Goal: Task Accomplishment & Management: Use online tool/utility

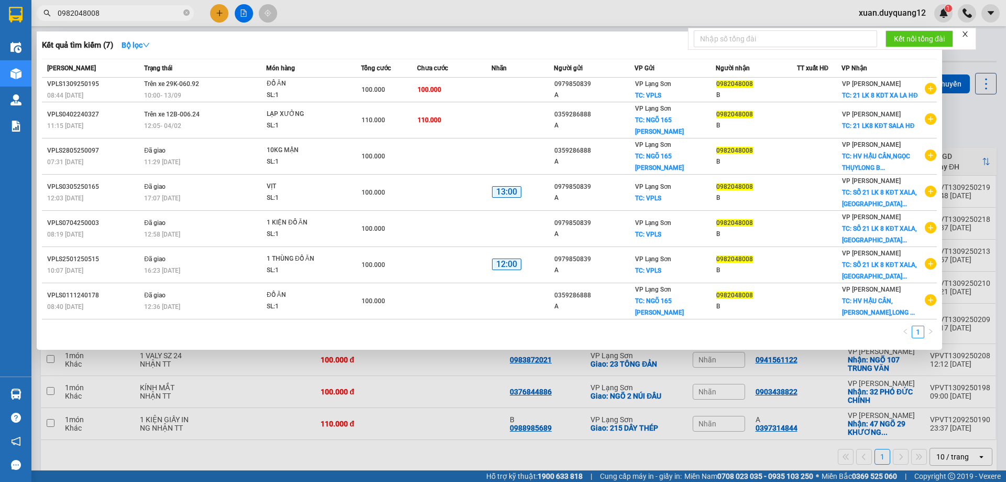
click at [120, 12] on input "0982048008" at bounding box center [120, 13] width 124 height 12
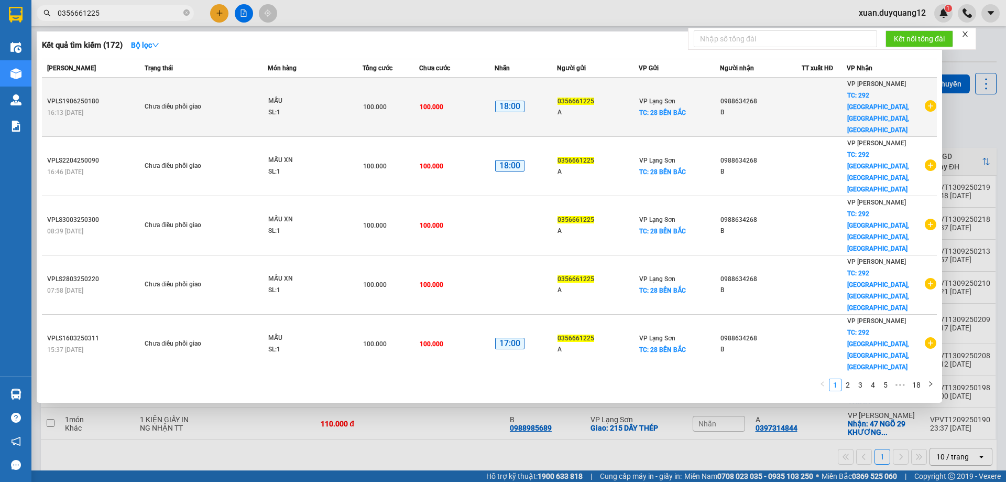
type input "0356661225"
click at [925, 100] on icon "plus-circle" at bounding box center [931, 106] width 12 height 12
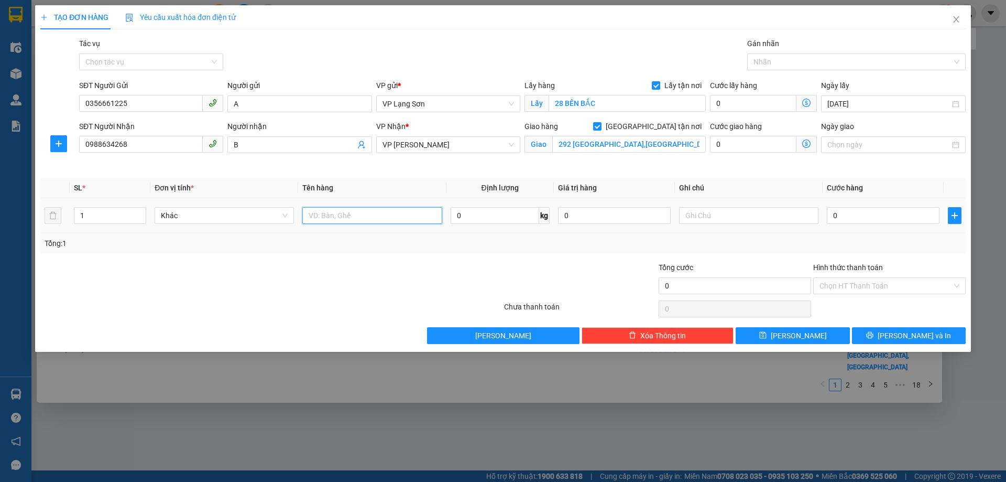
click at [373, 221] on input "text" at bounding box center [371, 215] width 139 height 17
type input "1 KIỆN"
click at [901, 222] on input "0" at bounding box center [883, 215] width 113 height 17
type input "1"
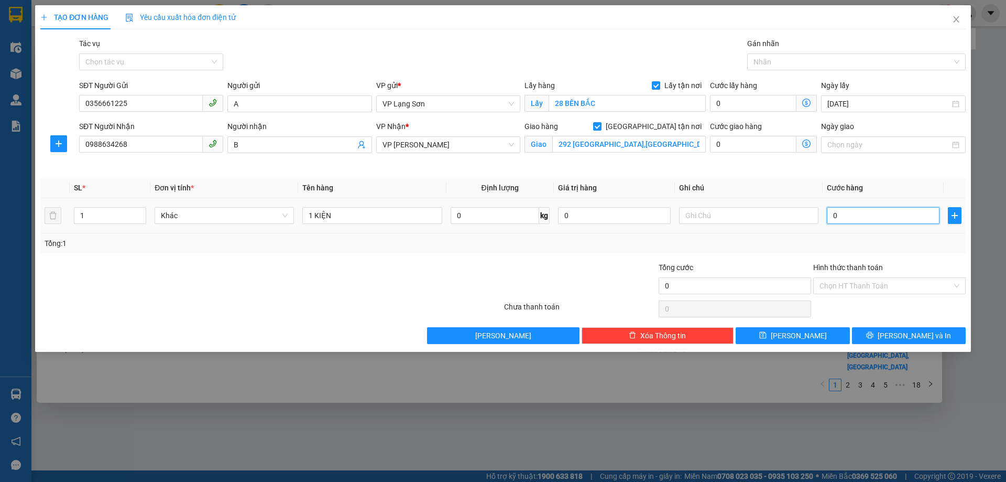
type input "1"
type input "10"
type input "100"
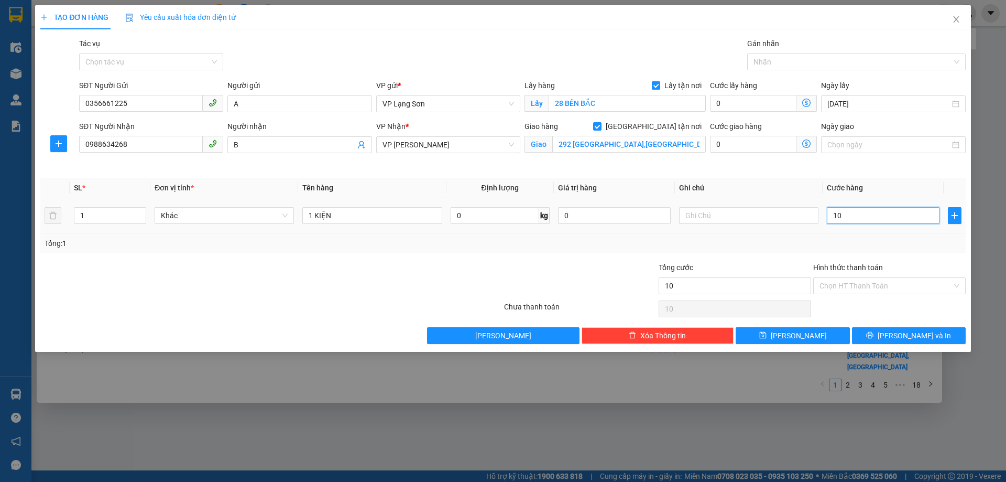
type input "100"
type input "100.000"
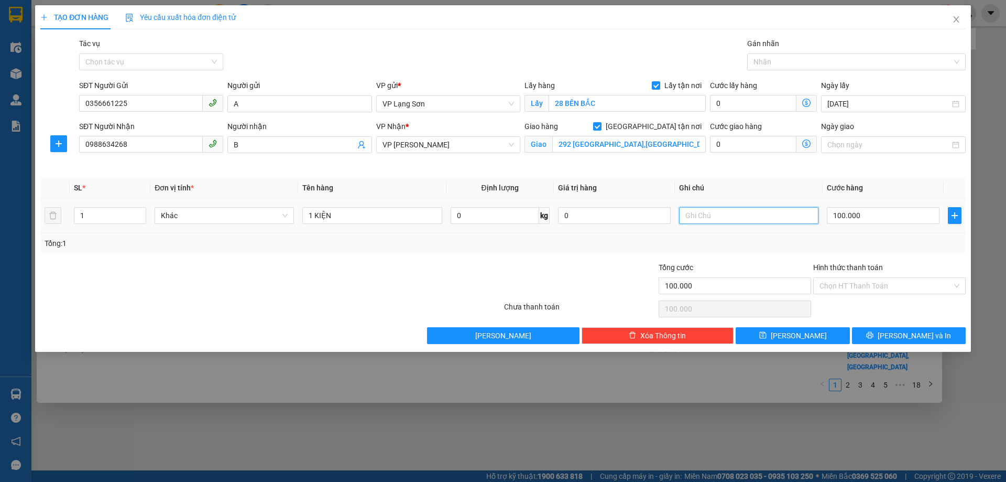
click at [712, 212] on input "text" at bounding box center [748, 215] width 139 height 17
type input "NG NHẬN TT"
drag, startPoint x: 809, startPoint y: 337, endPoint x: 817, endPoint y: 344, distance: 10.5
click at [807, 339] on button "[PERSON_NAME]" at bounding box center [793, 335] width 114 height 17
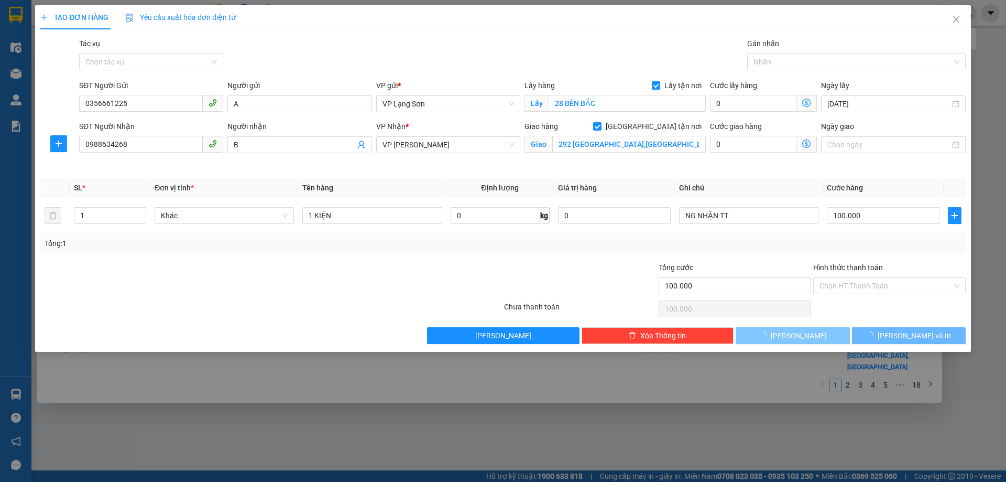
checkbox input "false"
type input "0"
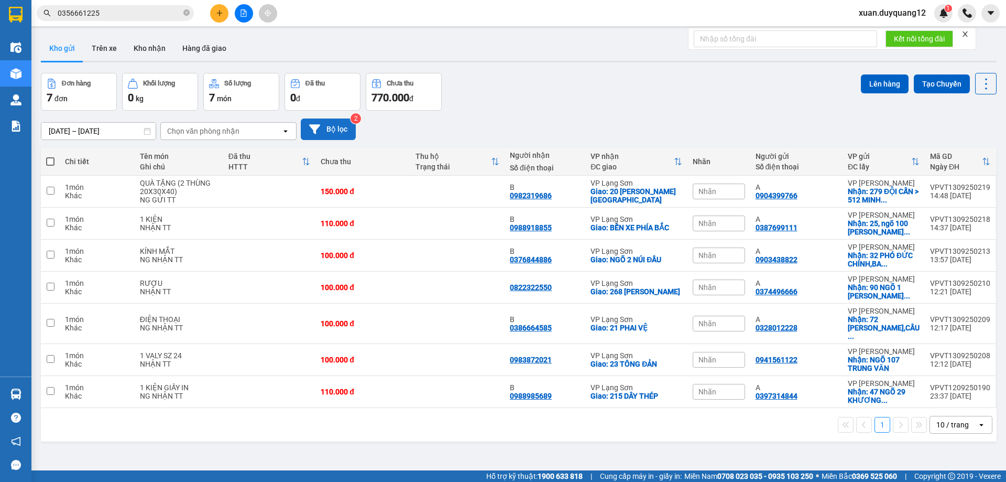
click at [326, 129] on button "Bộ lọc" at bounding box center [328, 128] width 55 height 21
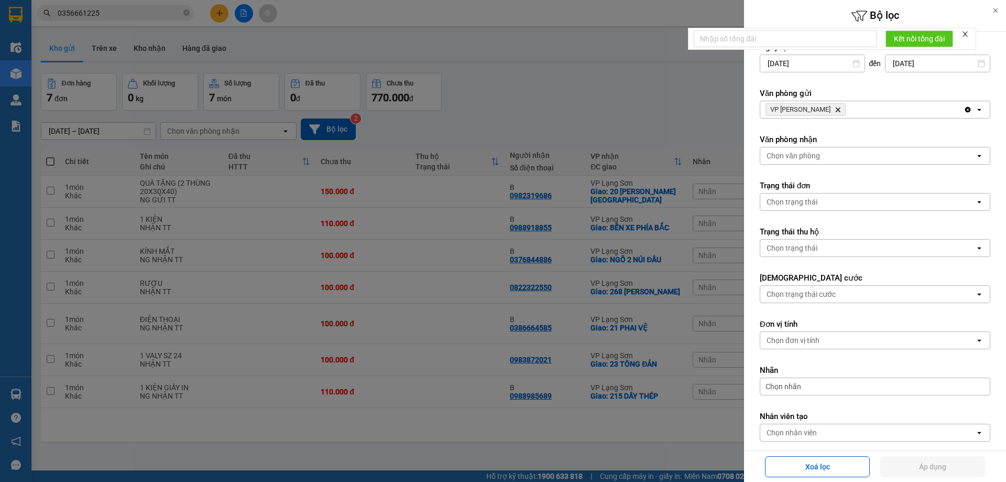
click at [836, 108] on icon "VP Minh Khai, close by backspace" at bounding box center [838, 109] width 5 height 5
click at [822, 109] on div "Chọn văn phòng" at bounding box center [867, 109] width 215 height 17
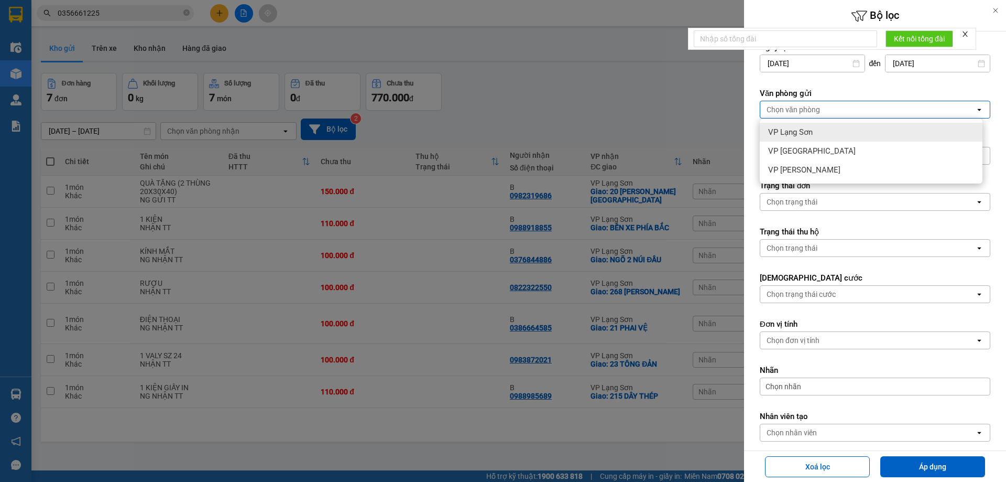
click at [814, 124] on div "VP Lạng Sơn" at bounding box center [871, 132] width 223 height 19
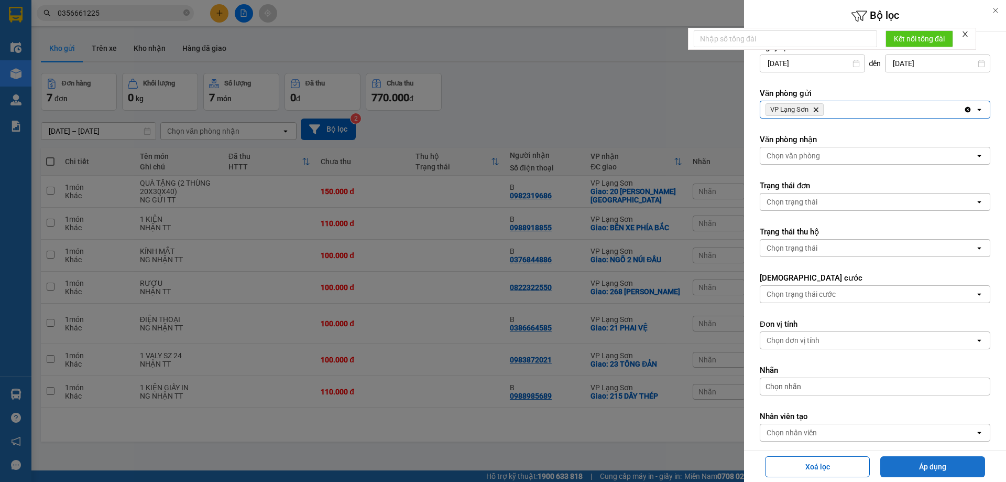
click at [914, 475] on button "Áp dụng" at bounding box center [932, 466] width 105 height 21
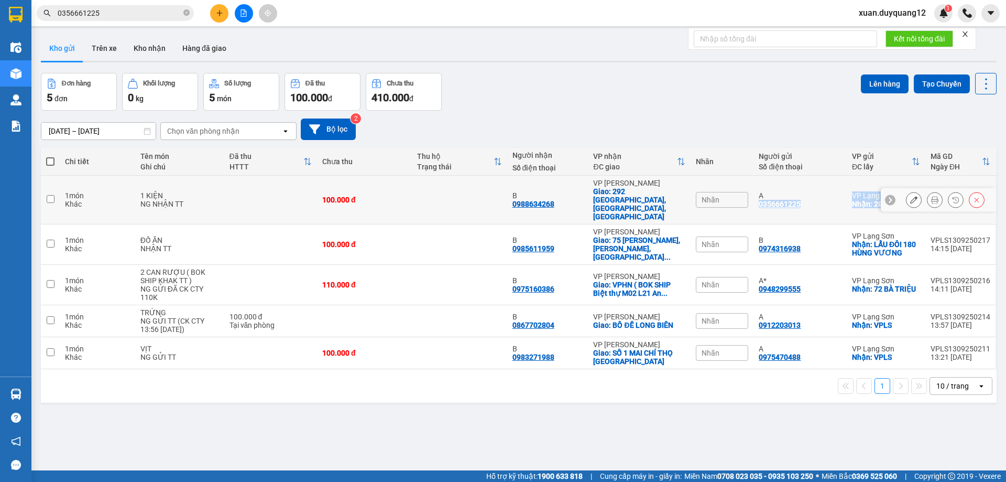
drag, startPoint x: 915, startPoint y: 200, endPoint x: 755, endPoint y: 193, distance: 161.0
click at [755, 193] on tr "1 món Khác 1 KIỆN NG NHẬN TT 100.000 đ B 0988634268 VP [GEOGRAPHIC_DATA]: [GEOG…" at bounding box center [519, 200] width 956 height 49
checkbox input "true"
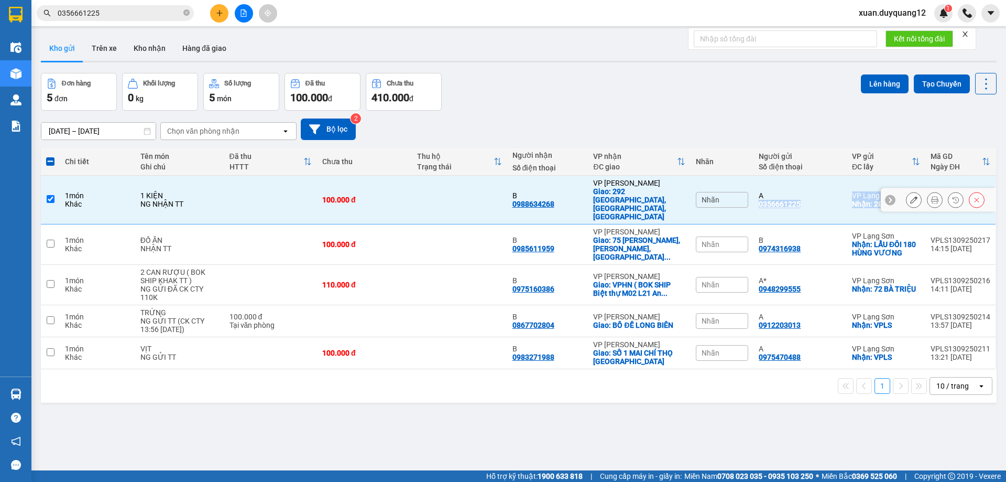
copy tr "0356661225 VP [GEOGRAPHIC_DATA]: 28 BẾN BẮC VPLS1309250220 16:12 [DATE]"
click at [723, 192] on div "Nhãn" at bounding box center [722, 200] width 52 height 16
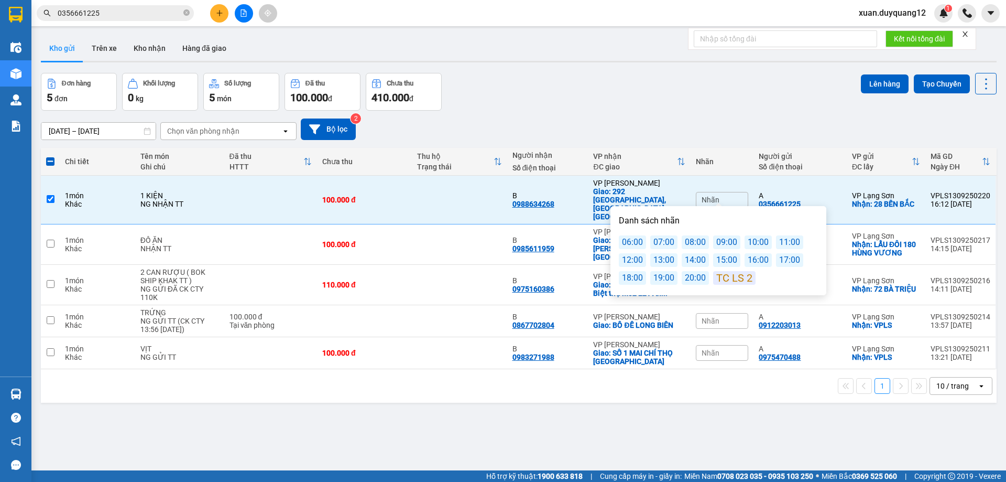
drag, startPoint x: 779, startPoint y: 260, endPoint x: 742, endPoint y: 253, distance: 36.9
click at [779, 260] on div "17:00" at bounding box center [789, 260] width 27 height 14
click at [632, 281] on div "18:00" at bounding box center [632, 281] width 27 height 14
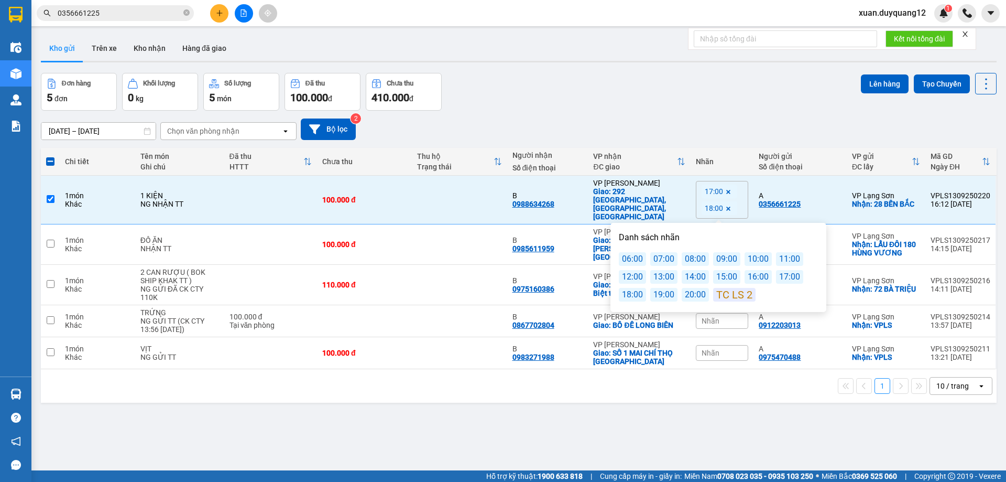
click at [725, 189] on icon at bounding box center [728, 192] width 6 height 6
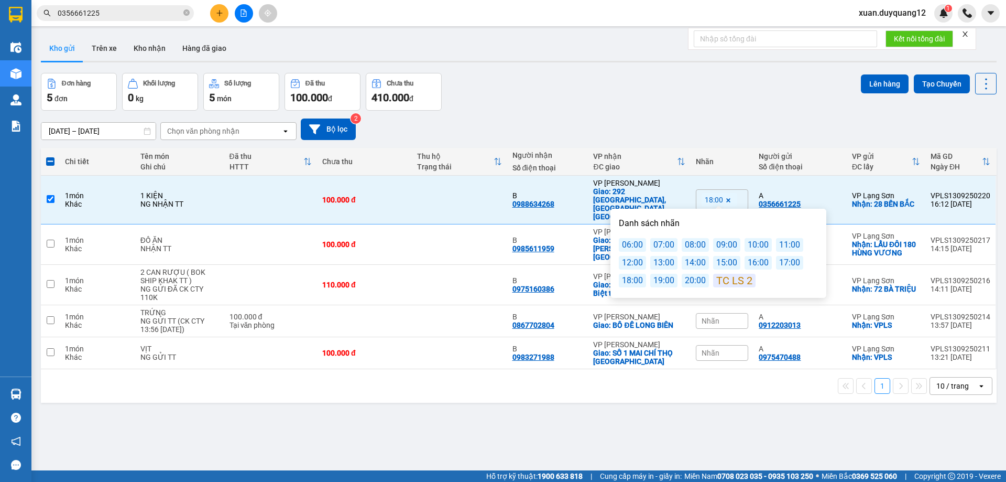
click at [593, 131] on div "[DATE] – [DATE] Press the down arrow key to interact with the calendar and sele…" at bounding box center [519, 128] width 956 height 21
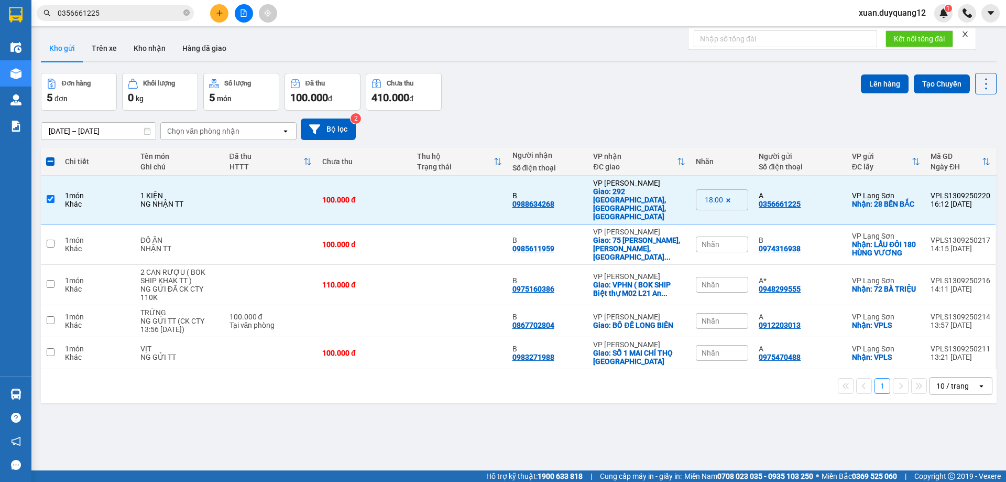
click at [154, 10] on input "0356661225" at bounding box center [120, 13] width 124 height 12
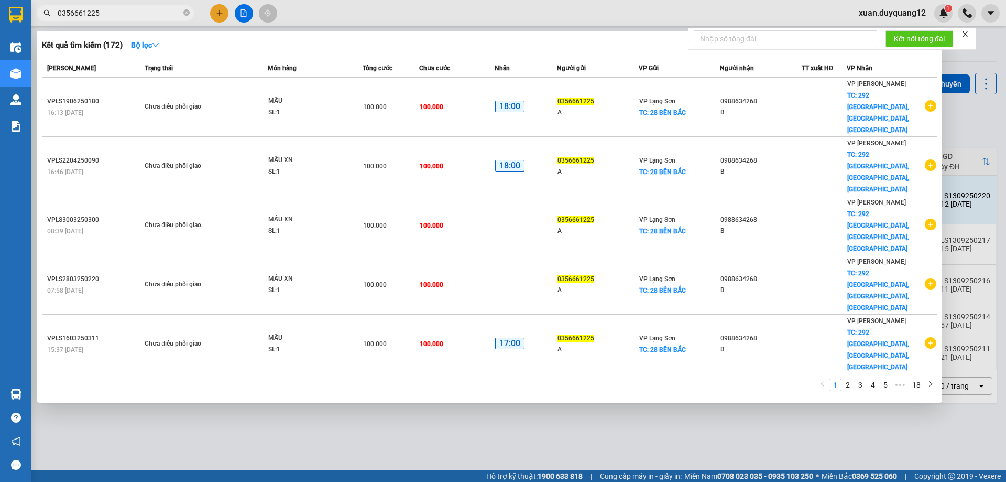
click at [138, 16] on input "0356661225" at bounding box center [120, 13] width 124 height 12
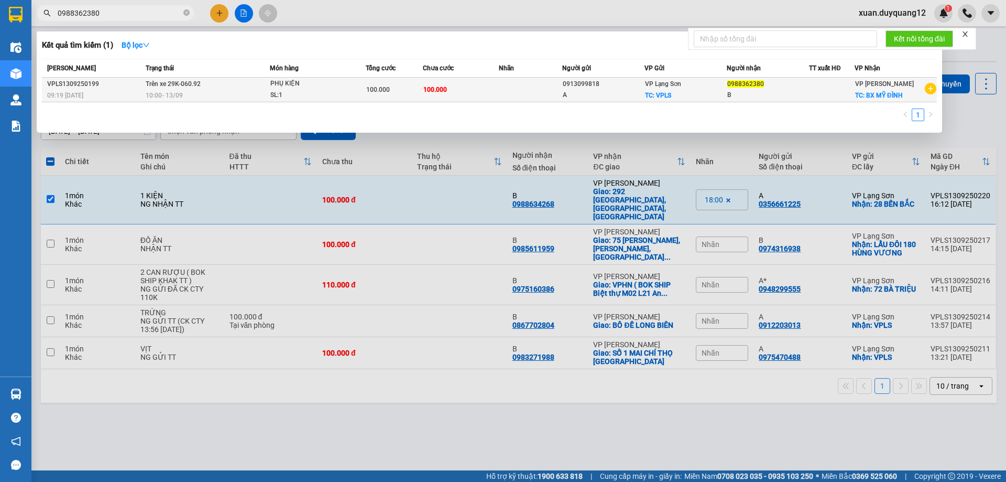
type input "0988362380"
click at [358, 95] on span "PHỤ KIỆN SL: 1" at bounding box center [317, 89] width 95 height 23
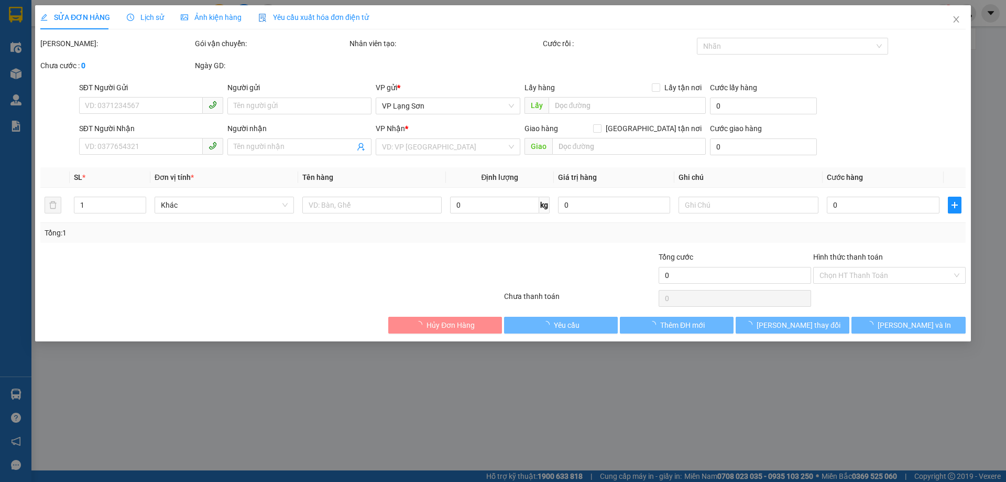
type input "0913099818"
type input "A"
checkbox input "true"
type input "VPLS"
type input "0988362380"
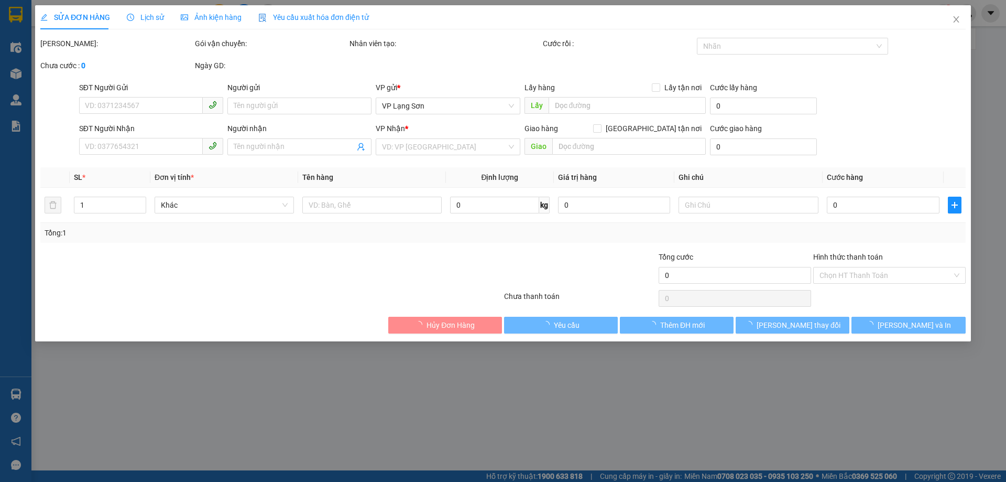
type input "B"
checkbox input "true"
type input "BX MỸ ĐÌNH"
type input "100.000"
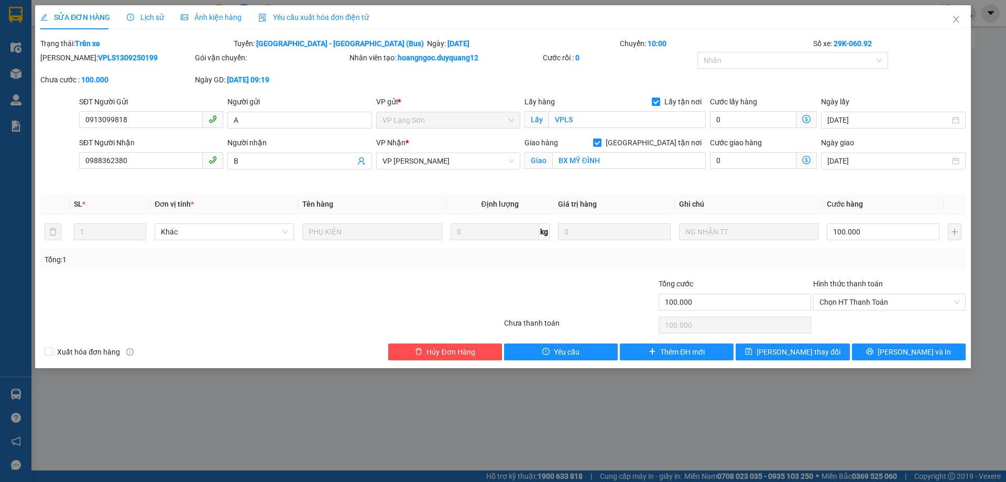
click at [474, 398] on div "SỬA ĐƠN HÀNG Lịch sử Ảnh kiện hàng Yêu cầu xuất hóa đơn điện tử Total Paid Fee …" at bounding box center [503, 241] width 1006 height 482
click at [958, 21] on icon "close" at bounding box center [956, 19] width 8 height 8
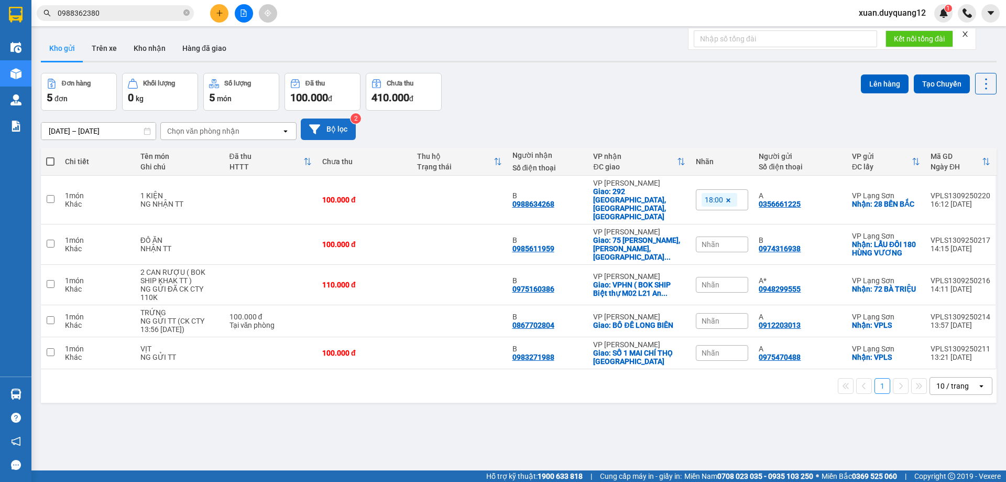
click at [314, 131] on icon at bounding box center [314, 128] width 11 height 9
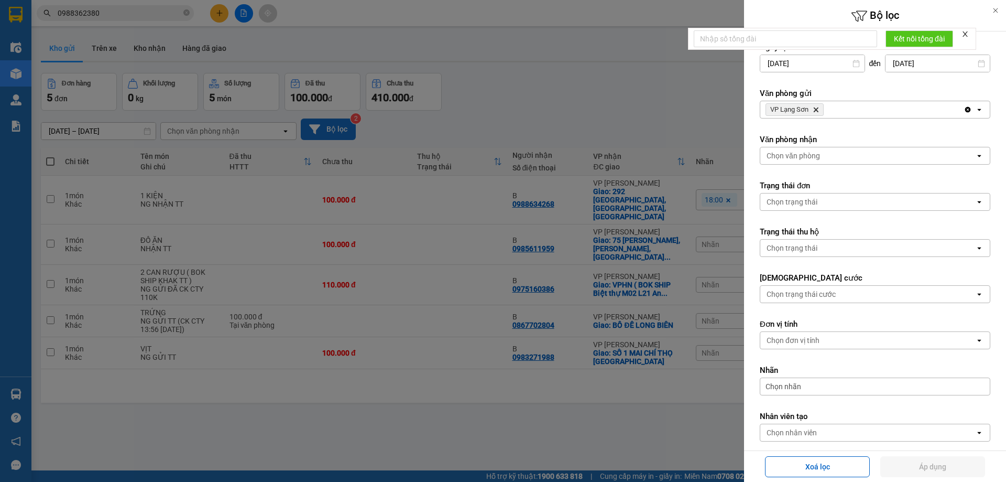
click at [820, 109] on span "VP Lạng Sơn Delete" at bounding box center [795, 109] width 58 height 13
click at [815, 111] on icon "VP Lạng Sơn, close by backspace" at bounding box center [816, 109] width 5 height 5
click at [818, 108] on div "Chọn văn phòng" at bounding box center [793, 109] width 53 height 10
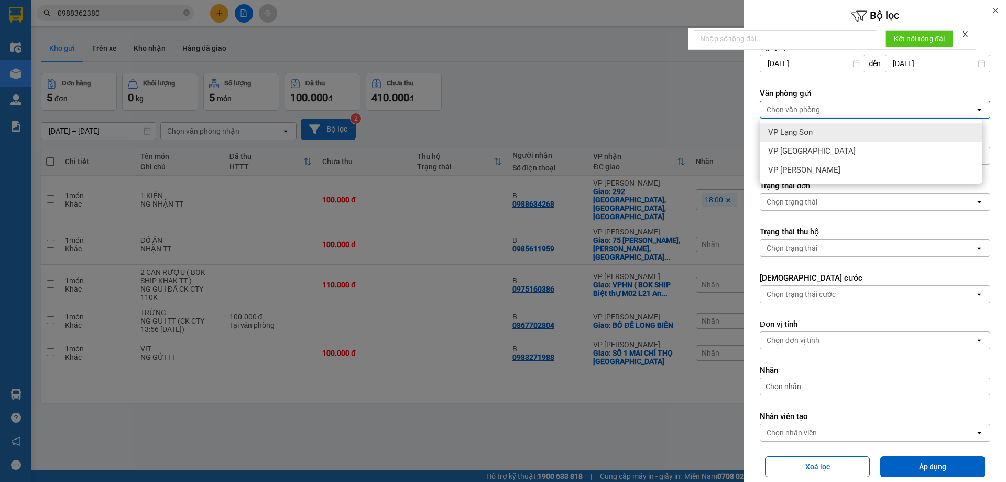
click at [803, 133] on span "VP Lạng Sơn" at bounding box center [790, 132] width 45 height 10
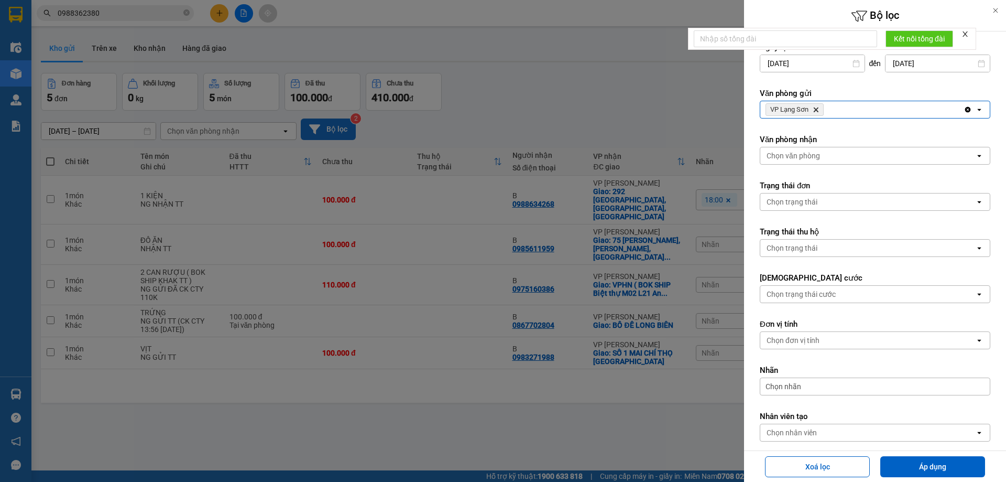
drag, startPoint x: 829, startPoint y: 106, endPoint x: 823, endPoint y: 111, distance: 7.9
click at [826, 108] on div "VP Lạng Sơn Delete" at bounding box center [861, 109] width 203 height 17
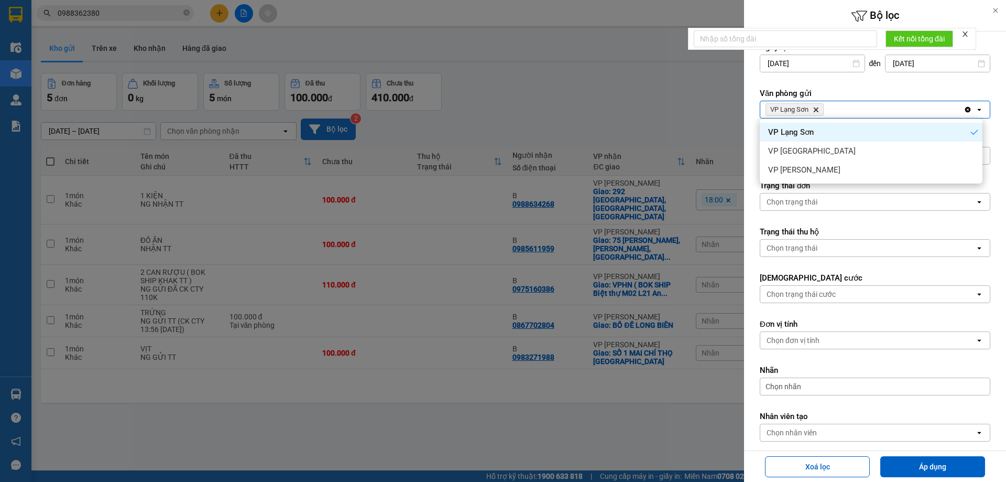
click at [818, 107] on icon "Delete" at bounding box center [816, 109] width 6 height 6
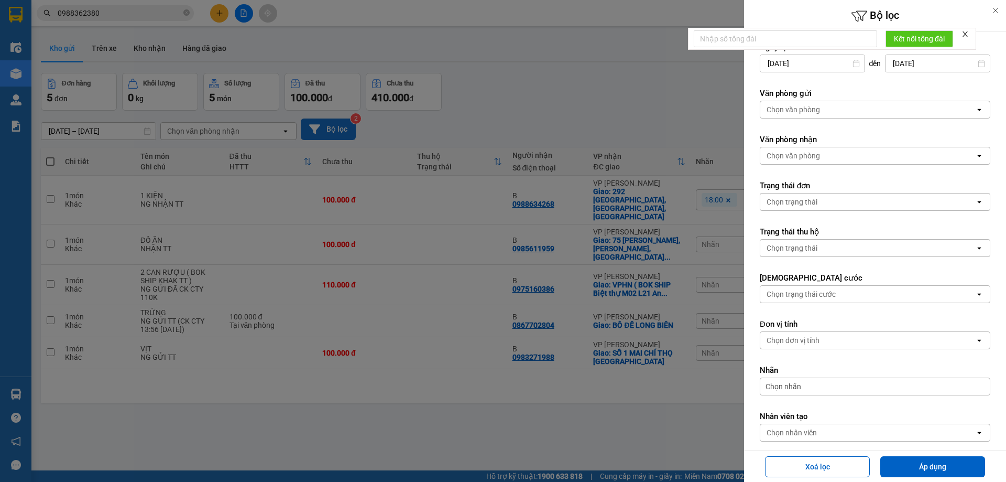
click at [812, 111] on div "Chọn văn phòng" at bounding box center [793, 109] width 53 height 10
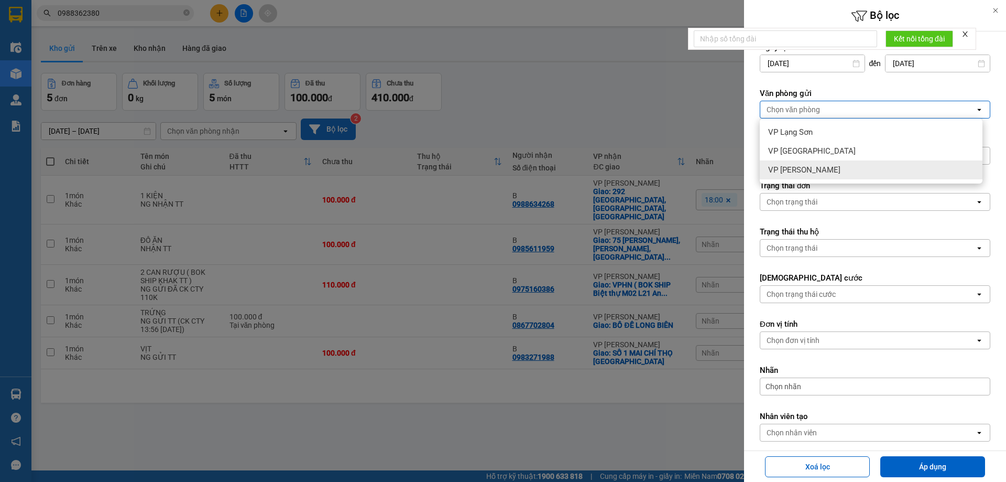
click at [805, 169] on span "VP [PERSON_NAME]" at bounding box center [804, 170] width 72 height 10
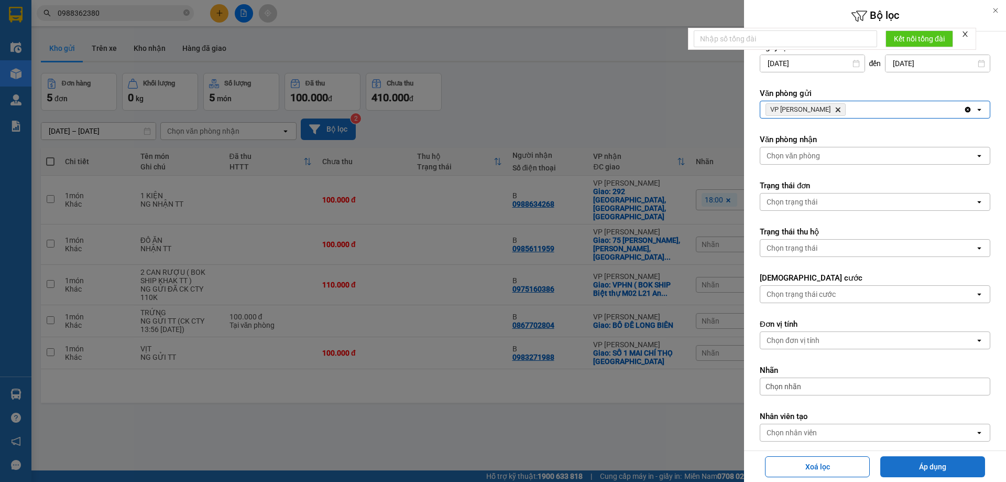
click at [911, 469] on button "Áp dụng" at bounding box center [932, 466] width 105 height 21
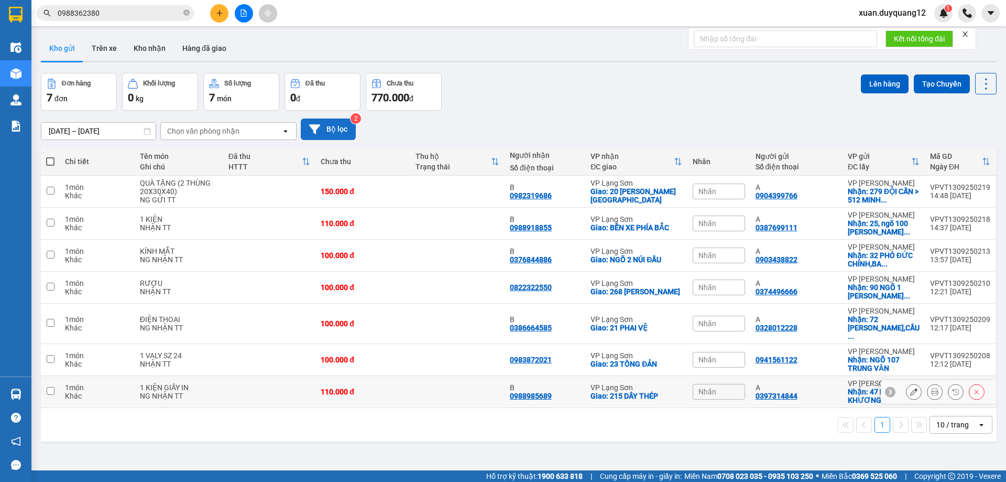
click at [910, 388] on icon at bounding box center [913, 391] width 7 height 7
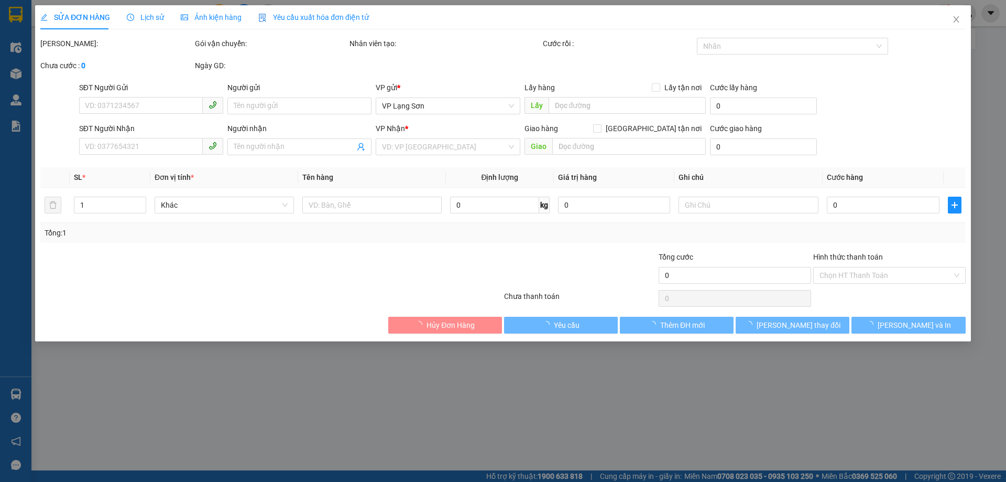
type input "0397314844"
type input "A"
checkbox input "true"
type input "47 NGÕ 29 [PERSON_NAME],[GEOGRAPHIC_DATA],[GEOGRAPHIC_DATA]"
type input "0988985689"
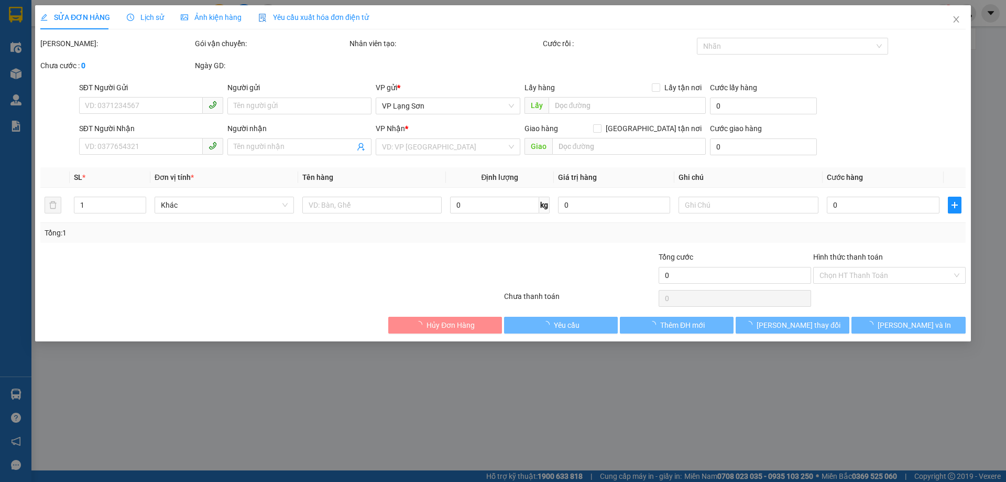
type input "B"
checkbox input "true"
type input "215 DÂY THÉP"
type input "110.000"
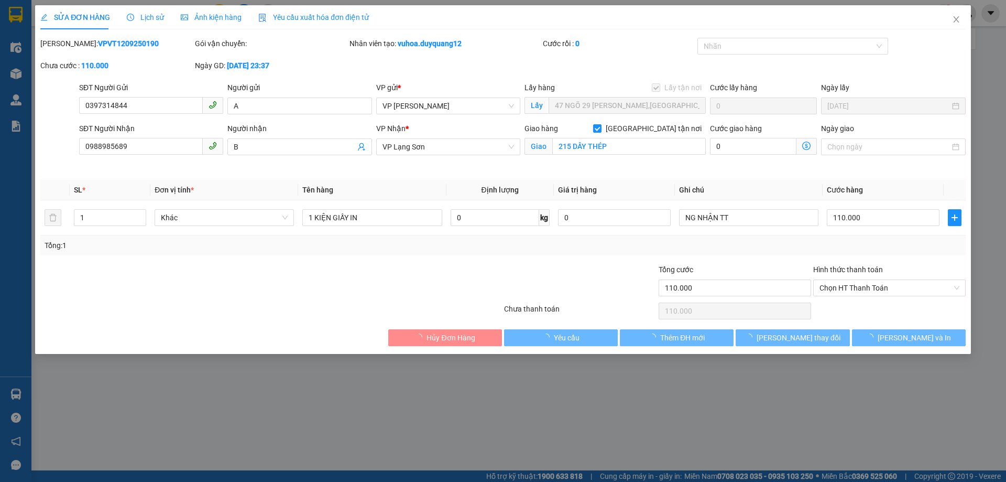
click at [139, 13] on span "Lịch sử" at bounding box center [145, 17] width 37 height 8
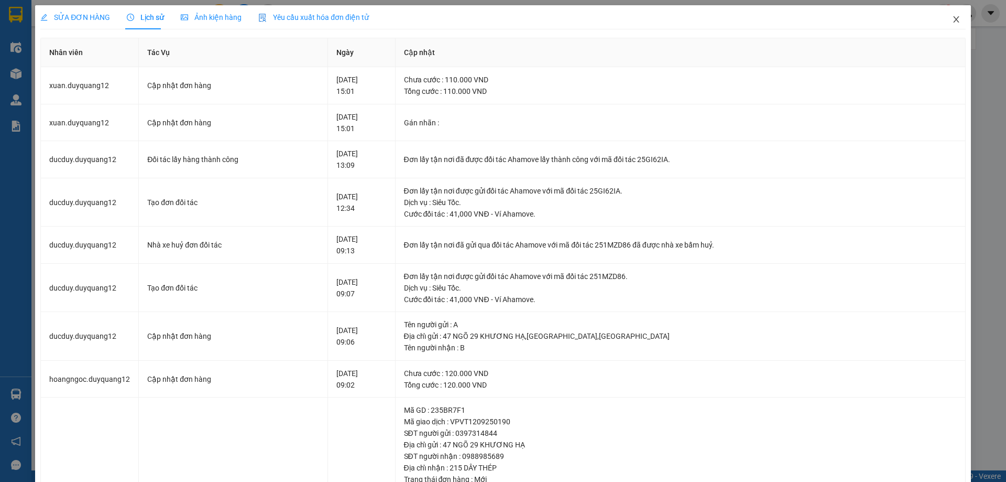
click at [952, 18] on icon "close" at bounding box center [956, 19] width 8 height 8
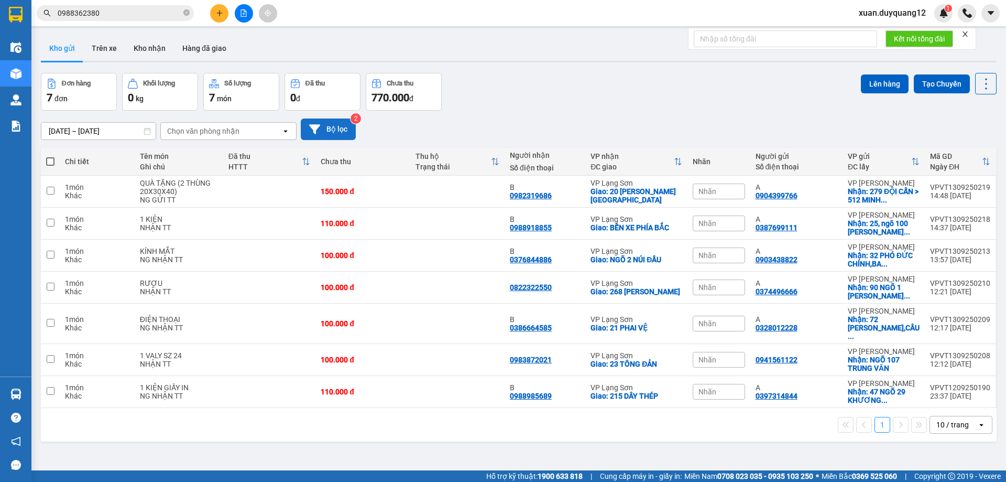
click at [324, 125] on button "Bộ lọc" at bounding box center [328, 128] width 55 height 21
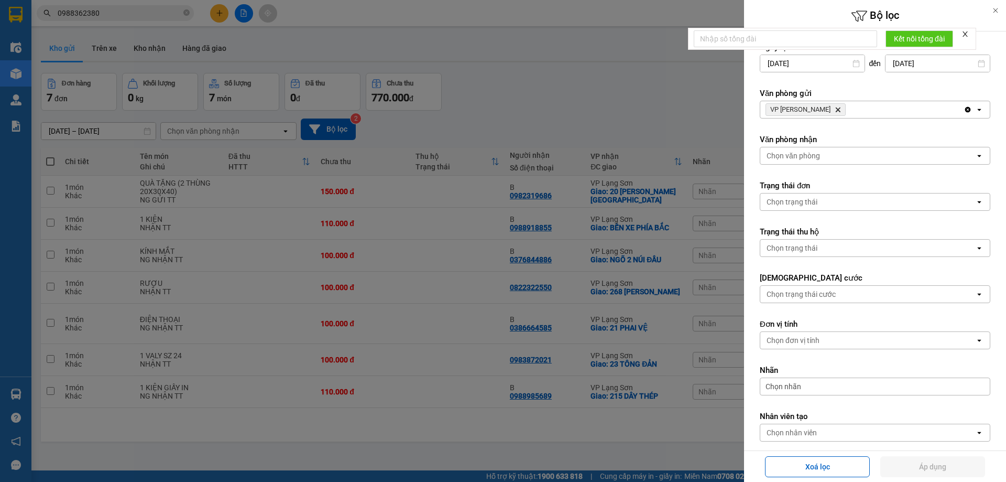
click at [822, 110] on span "VP [PERSON_NAME]" at bounding box center [806, 109] width 80 height 13
click at [835, 109] on icon "Delete" at bounding box center [838, 109] width 6 height 6
click at [818, 108] on div "Chọn văn phòng" at bounding box center [793, 109] width 53 height 10
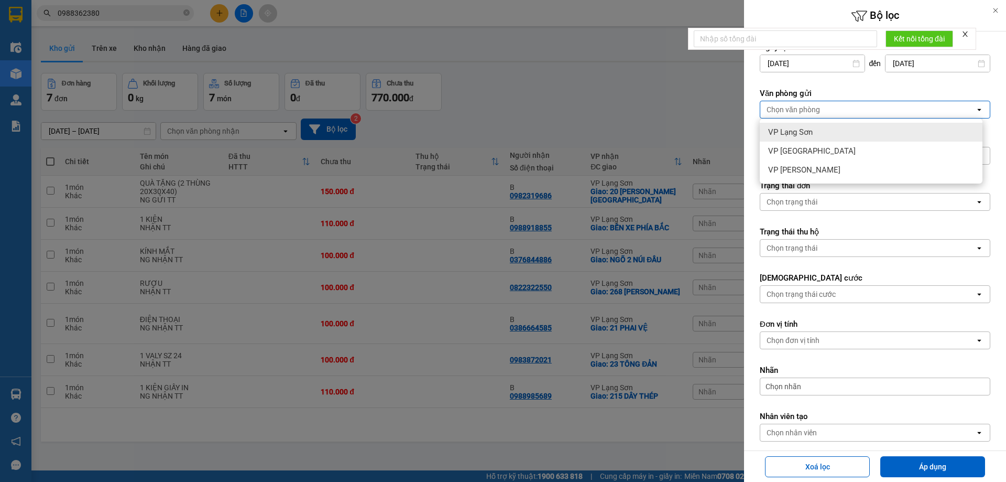
click at [808, 136] on span "VP Lạng Sơn" at bounding box center [790, 132] width 45 height 10
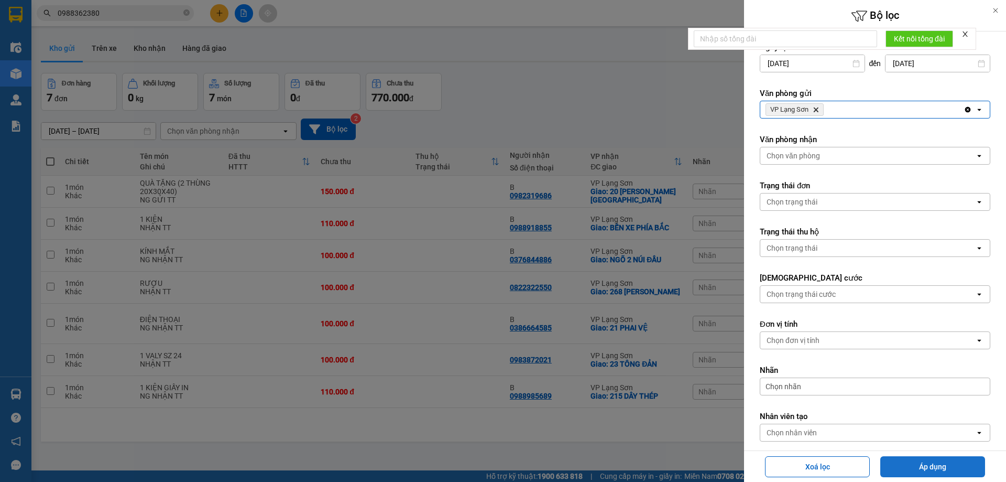
click at [911, 473] on button "Áp dụng" at bounding box center [932, 466] width 105 height 21
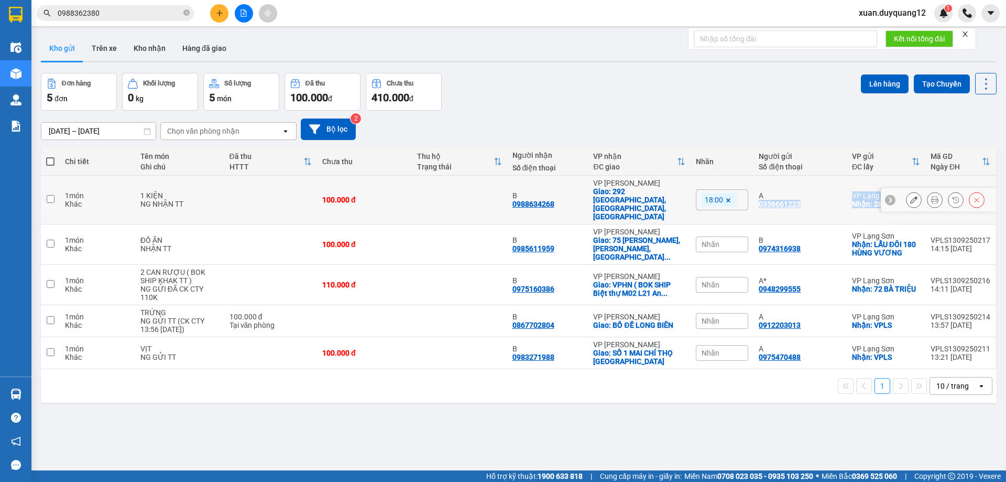
drag, startPoint x: 910, startPoint y: 201, endPoint x: 756, endPoint y: 194, distance: 154.2
click at [756, 194] on tr "1 món Khác 1 KIỆN NG NHẬN TT 100.000 đ B 0988634268 VP [GEOGRAPHIC_DATA]: [GEOG…" at bounding box center [519, 200] width 956 height 49
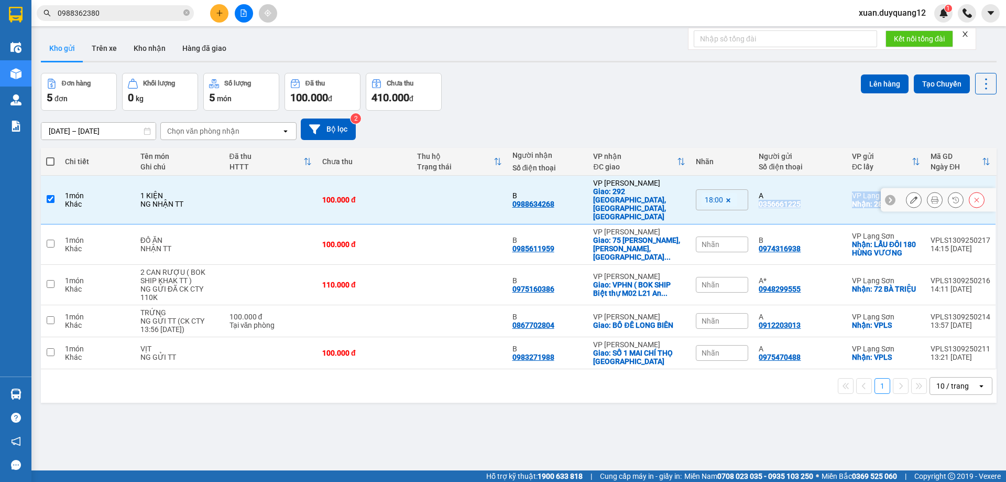
copy tr "0356661225 VP [GEOGRAPHIC_DATA]: 28 BẾN BẮC VPLS1309250220 16:12 [DATE]"
click at [395, 181] on td "100.000 đ" at bounding box center [364, 200] width 95 height 49
checkbox input "false"
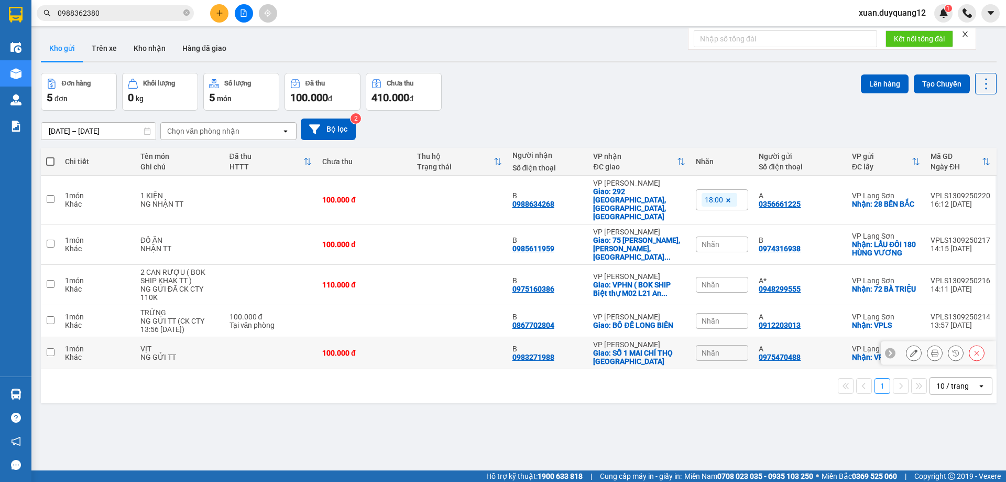
click at [837, 344] on div "A" at bounding box center [800, 348] width 82 height 8
checkbox input "true"
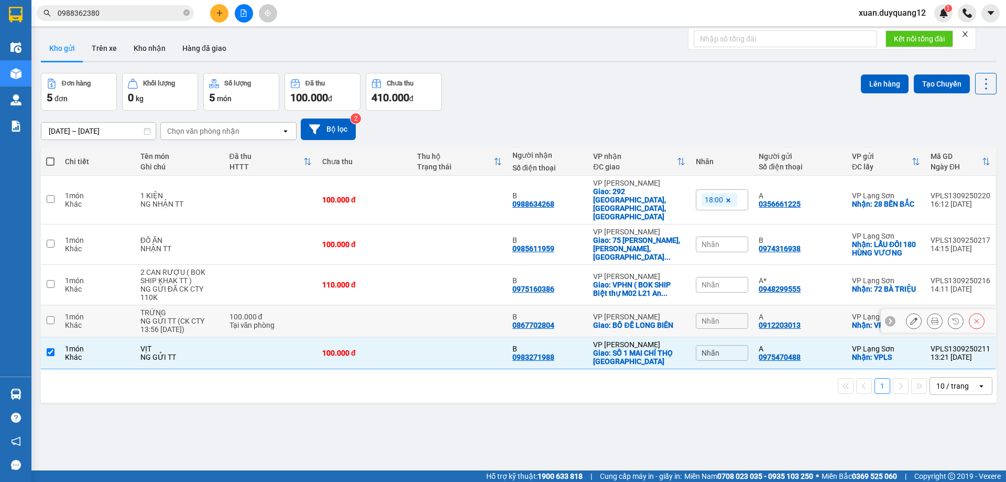
click at [839, 305] on td "A 0912203013" at bounding box center [799, 321] width 93 height 32
checkbox input "true"
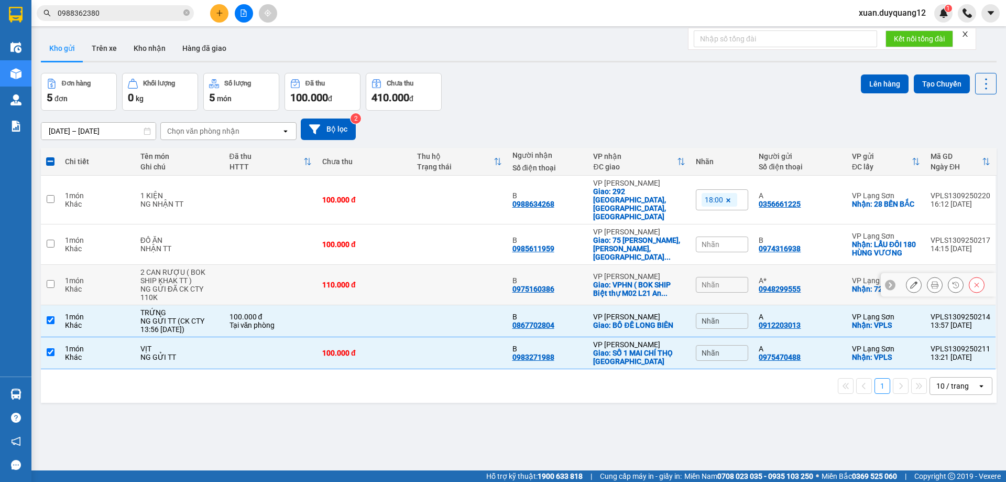
click at [852, 276] on div "VP Lạng Sơn" at bounding box center [886, 280] width 68 height 8
checkbox input "true"
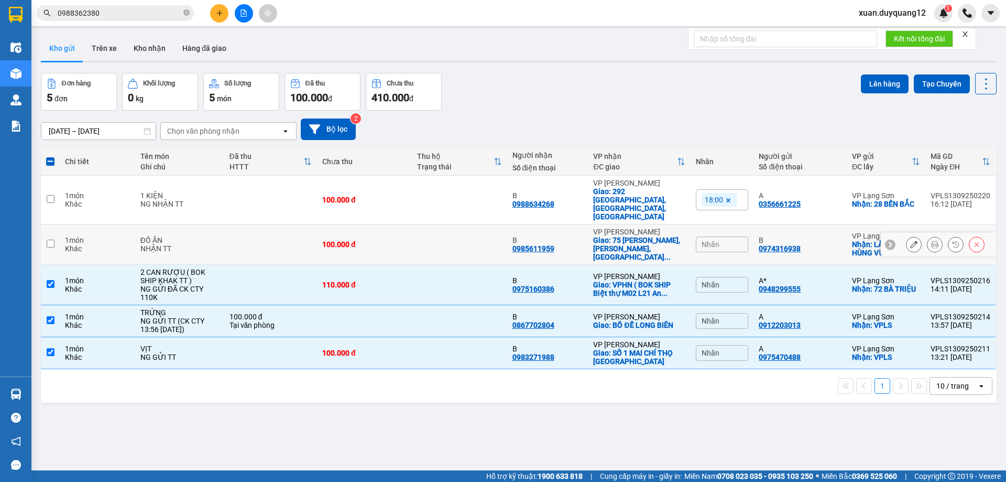
click at [847, 224] on td "VP Lạng Sơn Nhận: LẨU ĐÔI 180 HÙNG VƯƠNG" at bounding box center [886, 244] width 79 height 40
checkbox input "true"
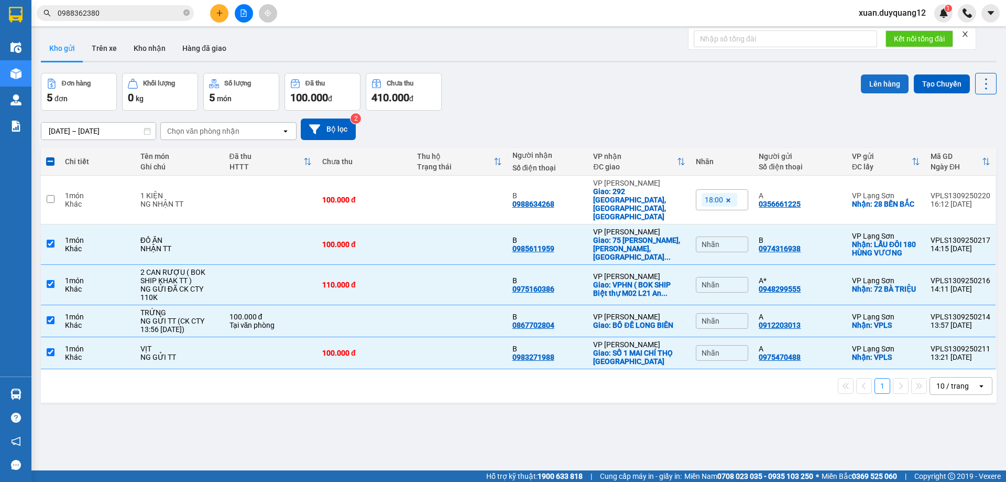
click at [869, 84] on button "Lên hàng" at bounding box center [885, 83] width 48 height 19
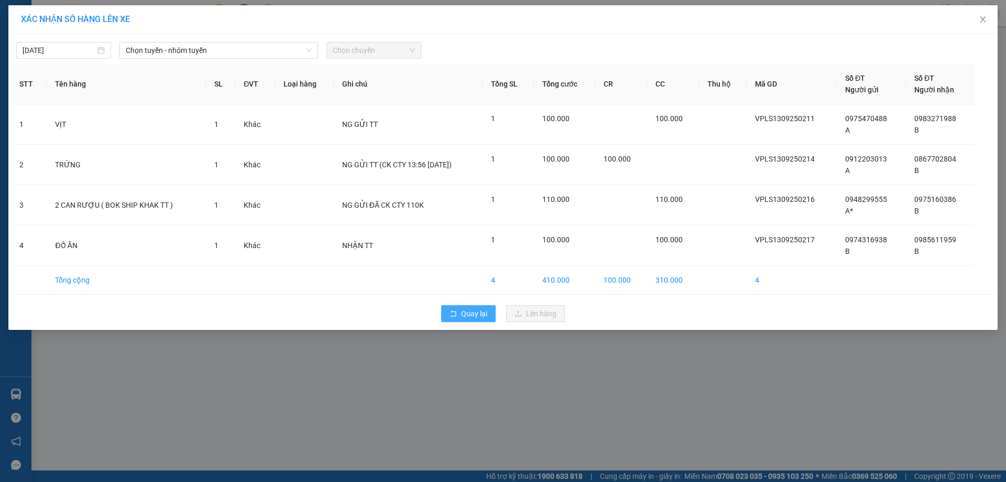
click at [460, 312] on button "Quay lại" at bounding box center [468, 313] width 54 height 17
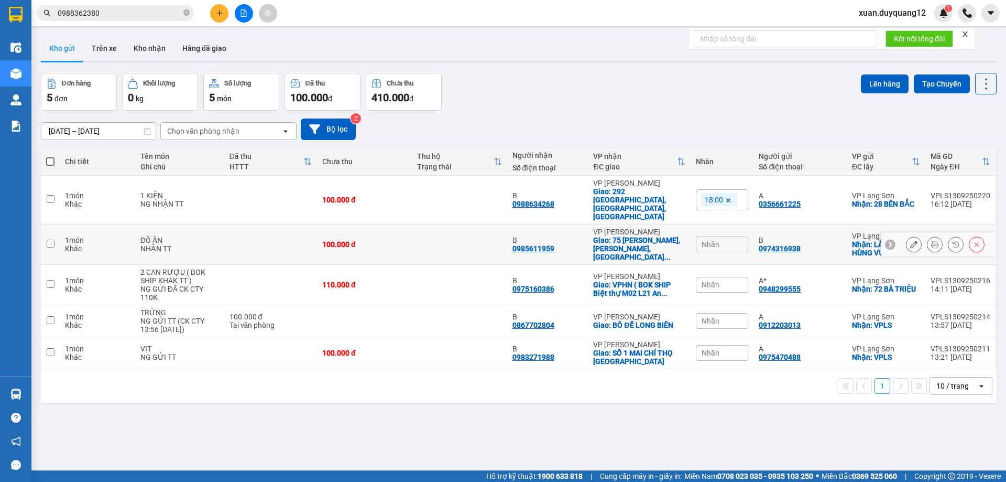
click at [829, 224] on td "B 0974316938" at bounding box center [799, 244] width 93 height 40
checkbox input "true"
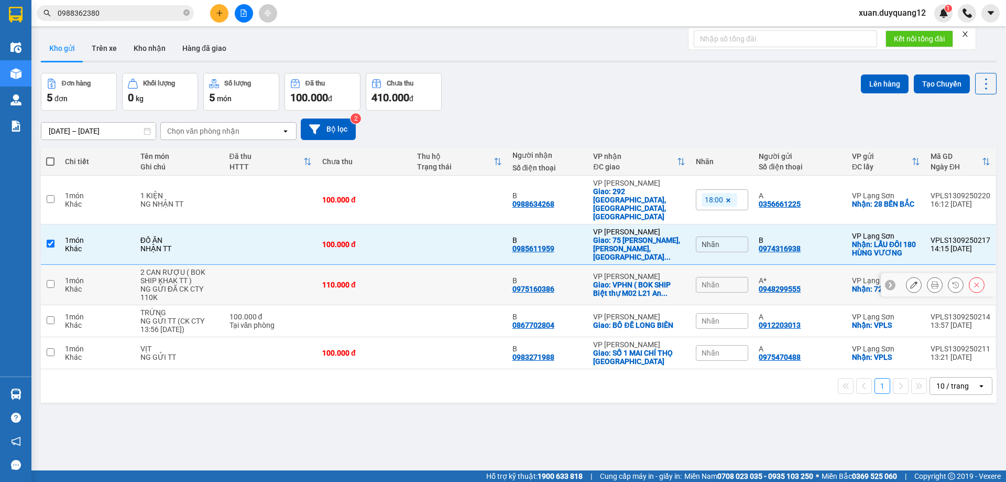
drag, startPoint x: 818, startPoint y: 248, endPoint x: 831, endPoint y: 243, distance: 13.4
click at [819, 265] on td "A* 0948299555" at bounding box center [799, 285] width 93 height 40
checkbox input "true"
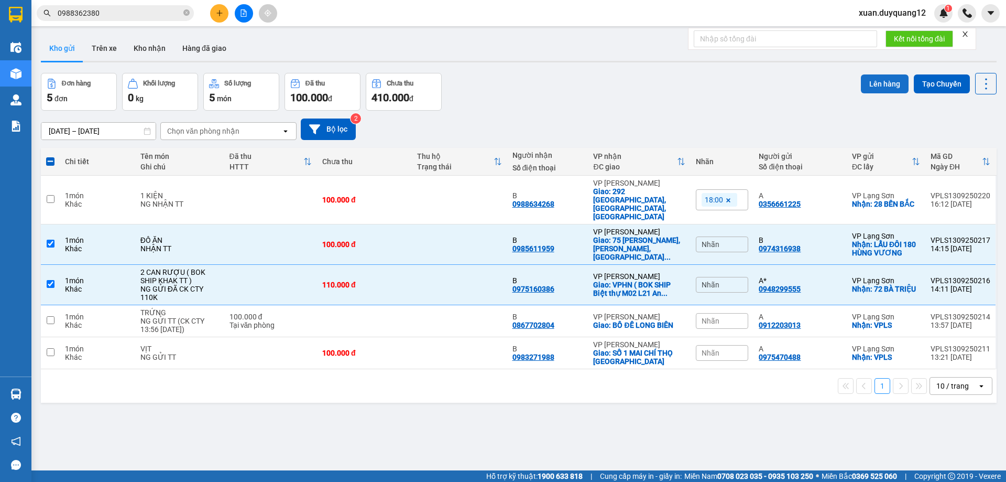
click at [877, 85] on button "Lên hàng" at bounding box center [885, 83] width 48 height 19
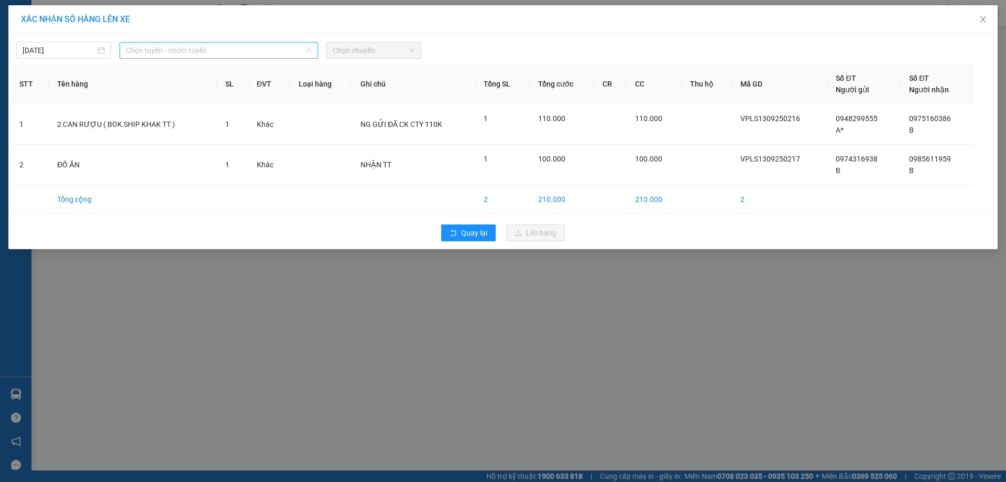
click at [190, 54] on span "Chọn tuyến - nhóm tuyến" at bounding box center [219, 50] width 186 height 16
click at [474, 235] on span "Quay lại" at bounding box center [474, 233] width 26 height 12
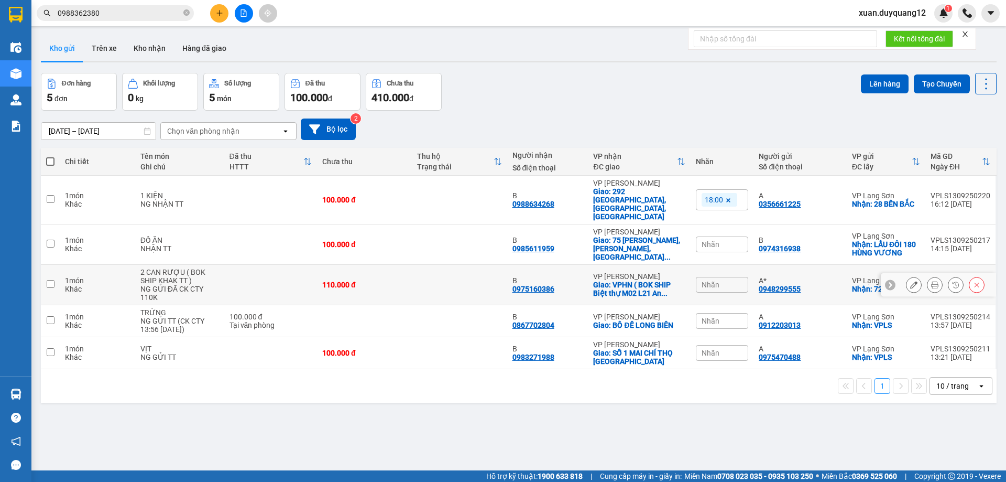
click at [808, 276] on div "A*" at bounding box center [800, 280] width 82 height 8
checkbox input "true"
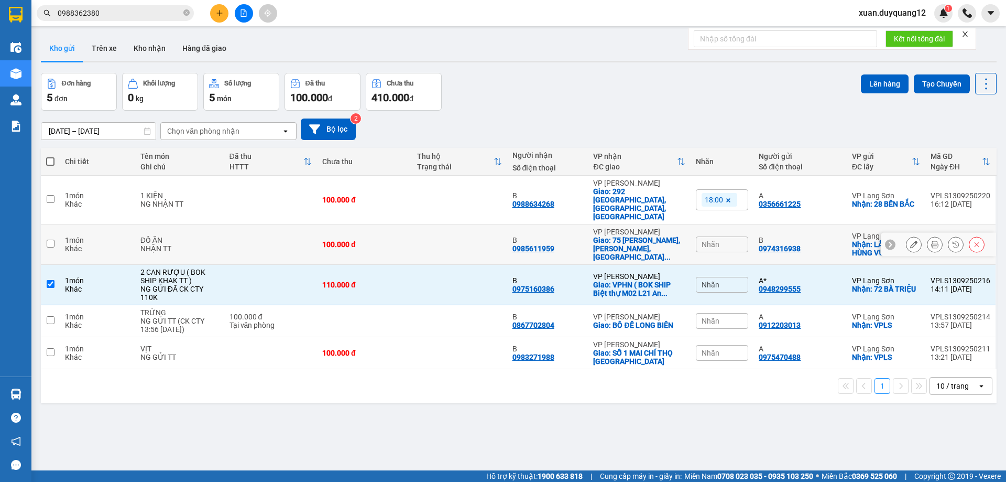
click at [820, 236] on div "B 0974316938" at bounding box center [800, 244] width 82 height 17
checkbox input "true"
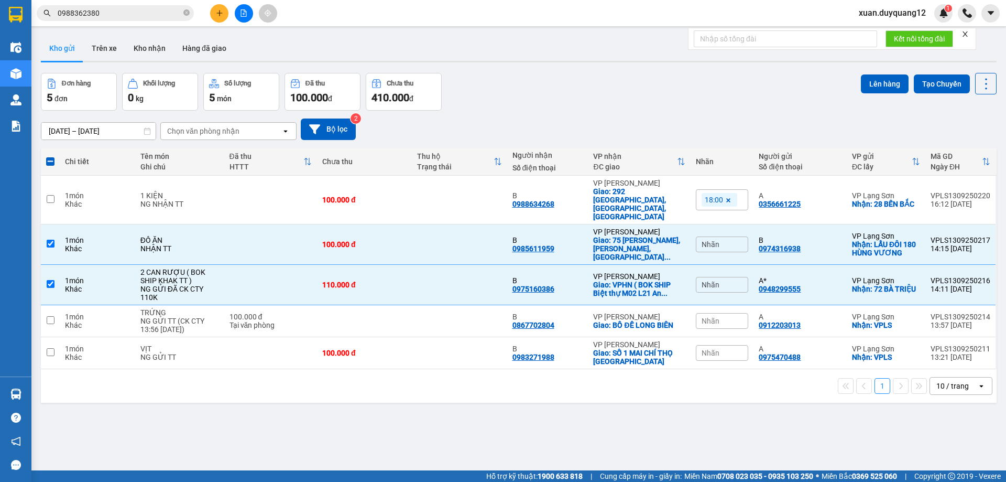
click at [871, 67] on div "ver 1.8.143 Kho gửi Trên xe Kho nhận Hàng đã giao Đơn hàng 5 đơn Khối lượng 0 k…" at bounding box center [519, 272] width 964 height 482
click at [869, 75] on button "Lên hàng" at bounding box center [885, 83] width 48 height 19
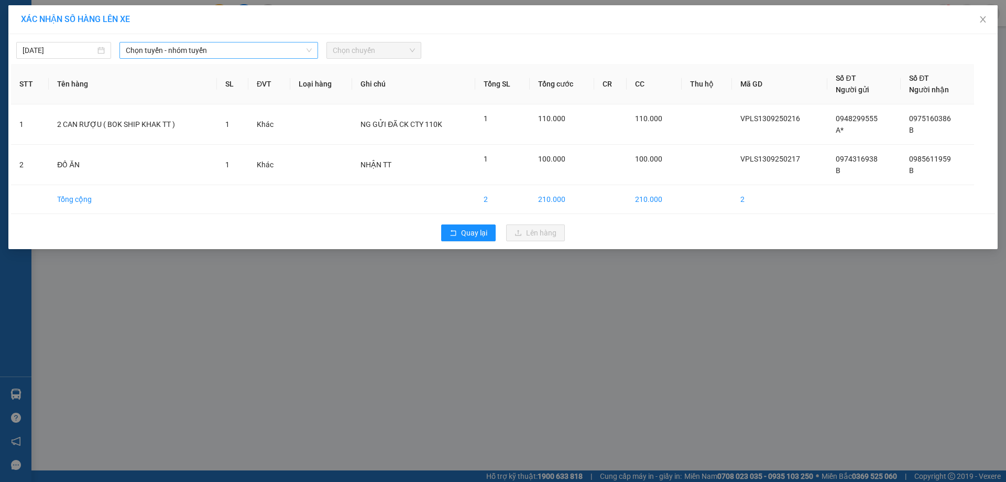
click at [247, 53] on span "Chọn tuyến - nhóm tuyến" at bounding box center [219, 50] width 186 height 16
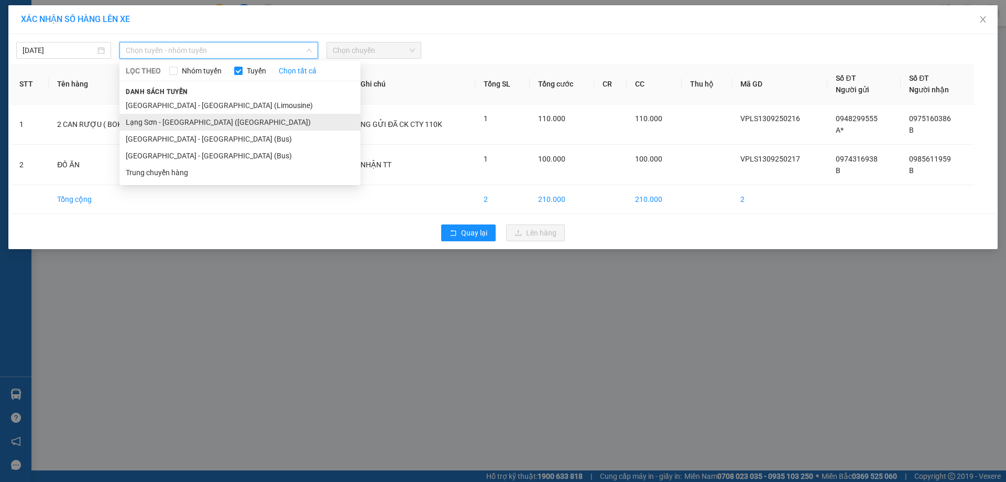
click at [160, 122] on li "Lạng Sơn - [GEOGRAPHIC_DATA] ([GEOGRAPHIC_DATA])" at bounding box center [239, 122] width 241 height 17
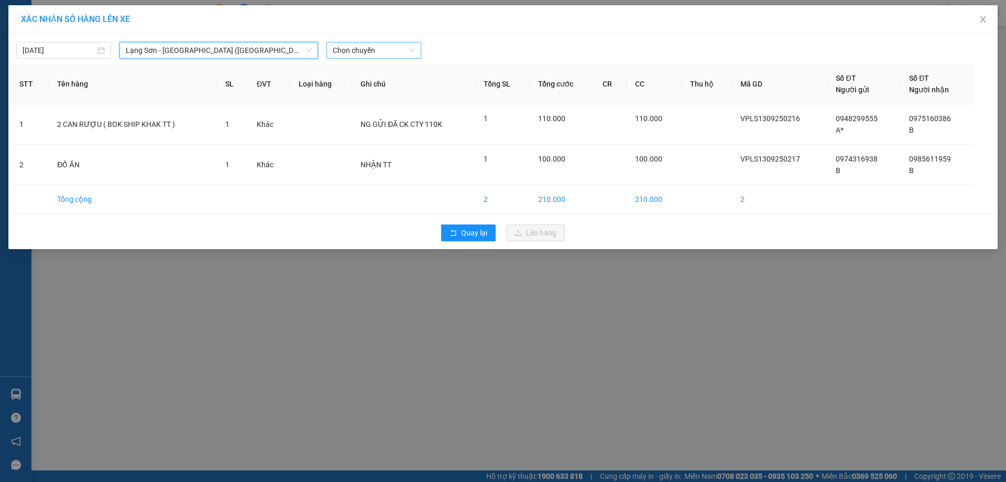
click at [399, 52] on span "Chọn chuyến" at bounding box center [374, 50] width 82 height 16
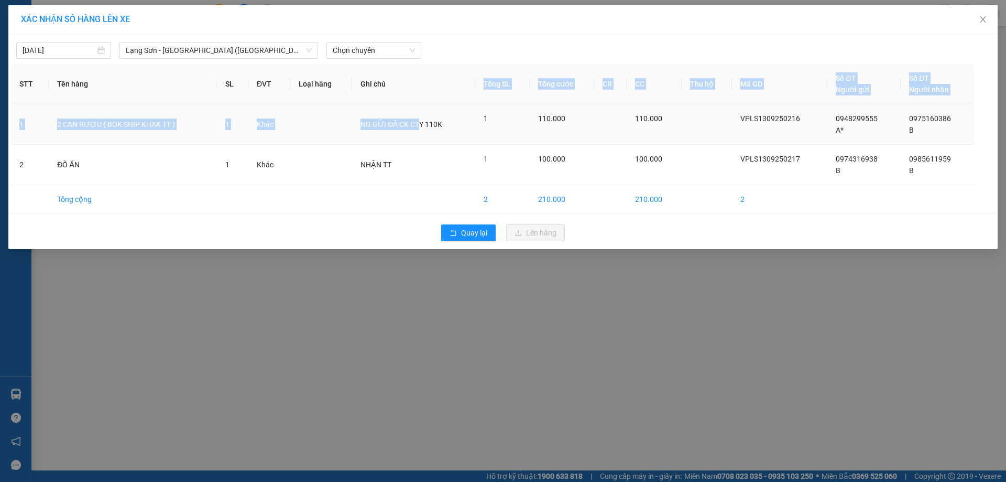
drag, startPoint x: 421, startPoint y: 94, endPoint x: 417, endPoint y: 109, distance: 15.6
click at [417, 109] on table "STT Tên hàng SL ĐVT Loại hàng Ghi chú Tổng SL Tổng cước CR CC Thu hộ Mã GD Số Đ…" at bounding box center [503, 139] width 984 height 150
click at [379, 51] on span "Chọn chuyến" at bounding box center [374, 50] width 82 height 16
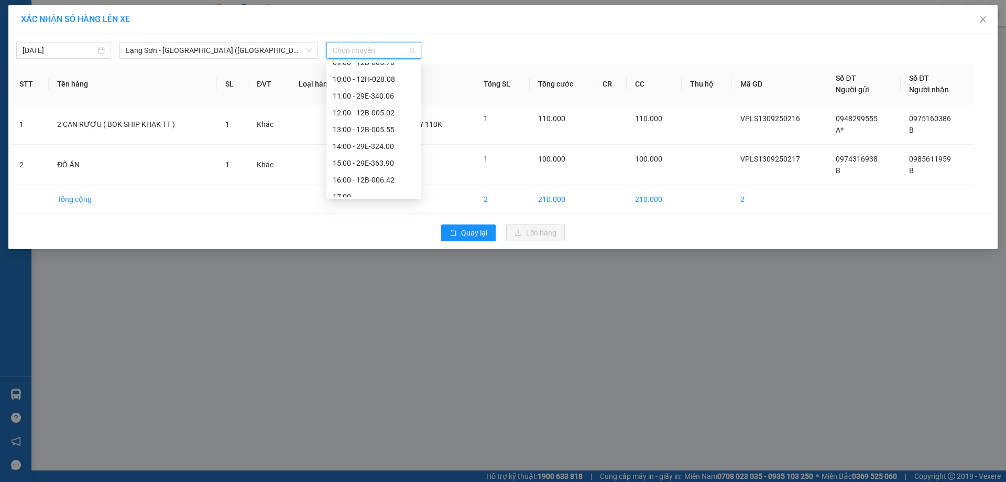
scroll to position [139, 0]
click at [401, 133] on div "14:00 - 29E-324.00" at bounding box center [374, 134] width 82 height 12
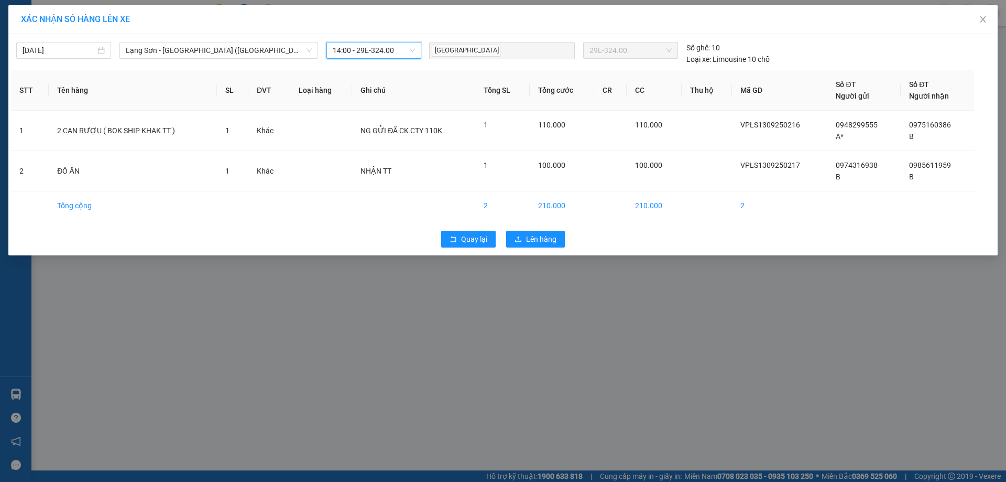
click at [383, 51] on span "14:00 - 29E-324.00" at bounding box center [374, 50] width 82 height 16
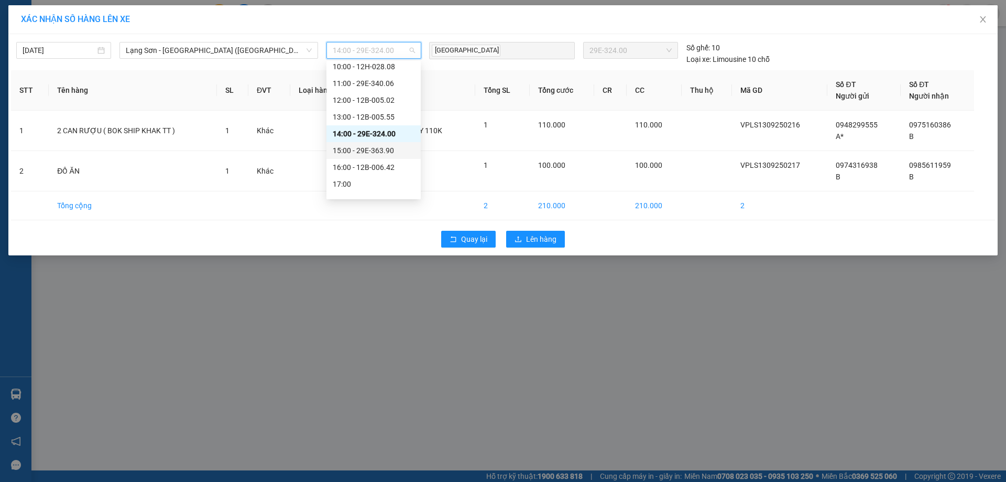
click at [369, 148] on div "15:00 - 29E-363.90" at bounding box center [374, 151] width 82 height 12
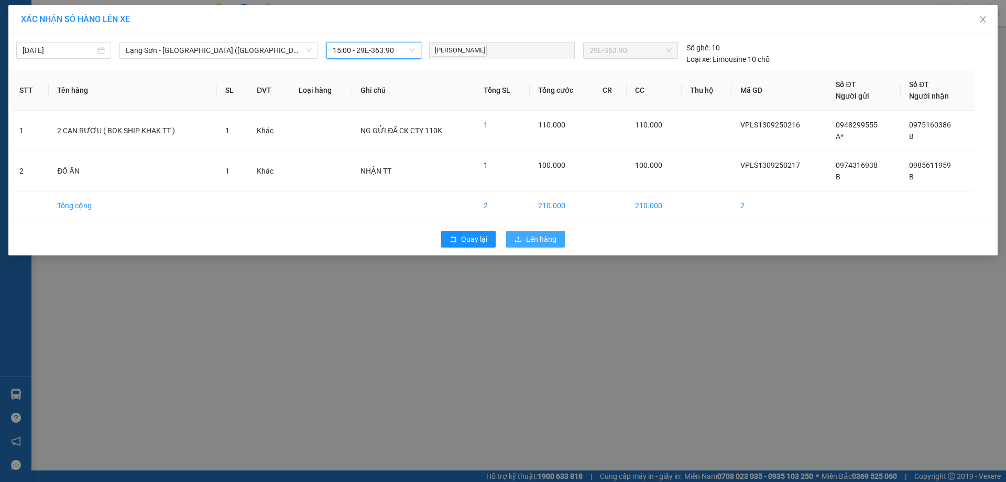
click at [538, 241] on span "Lên hàng" at bounding box center [541, 239] width 30 height 12
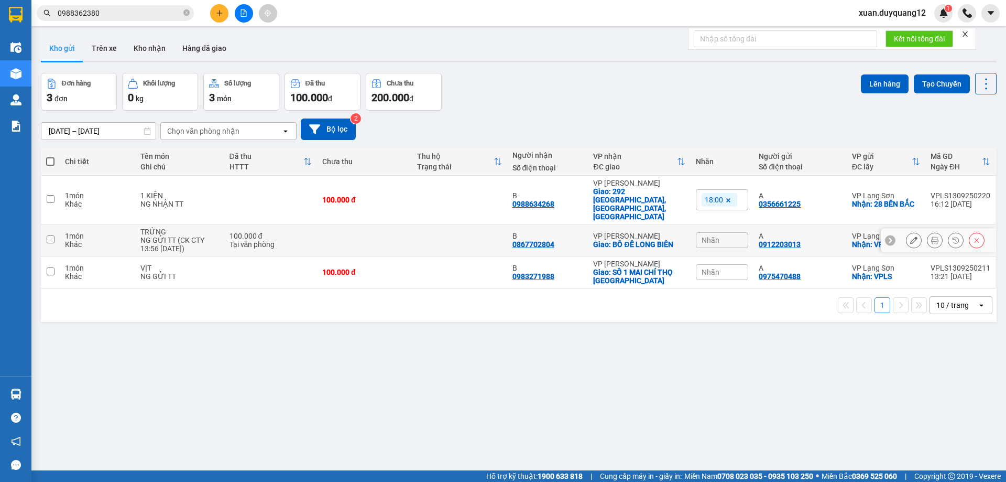
click at [357, 224] on td at bounding box center [364, 240] width 95 height 32
checkbox input "true"
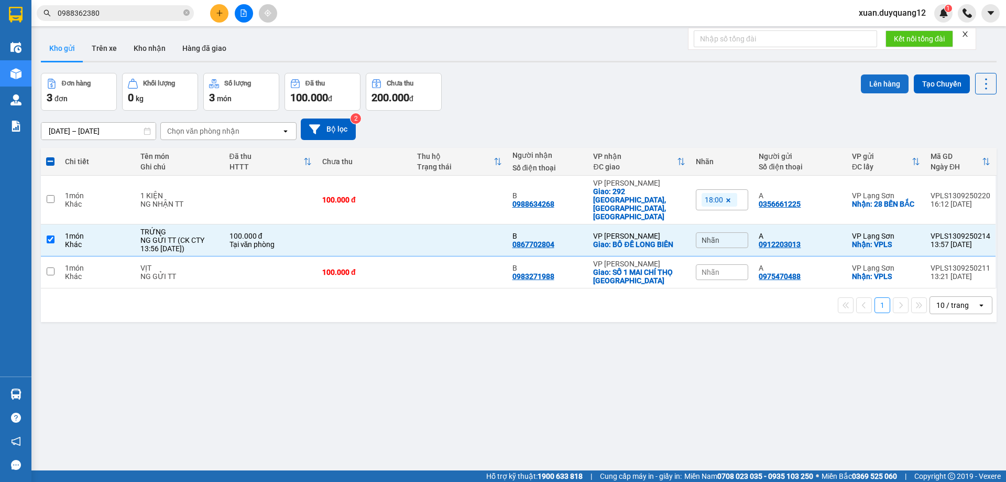
click at [870, 86] on button "Lên hàng" at bounding box center [885, 83] width 48 height 19
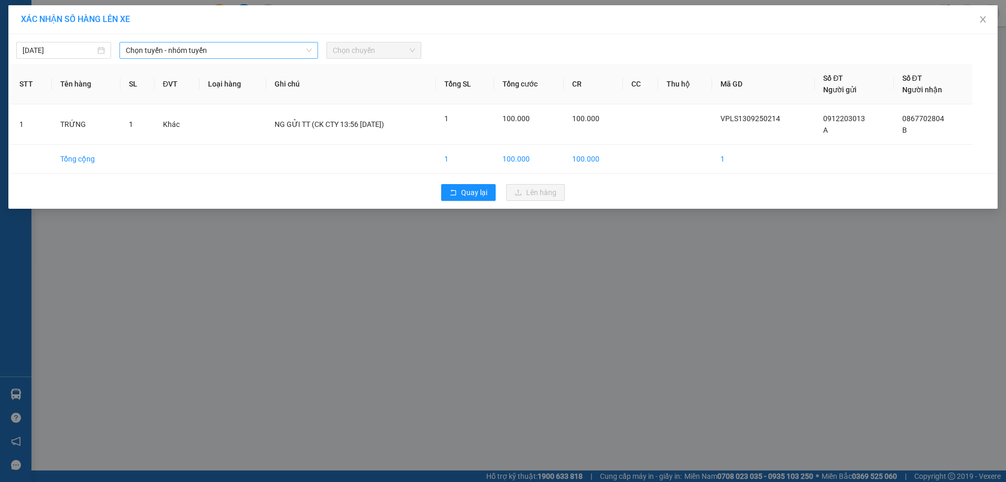
click at [212, 46] on span "Chọn tuyến - nhóm tuyến" at bounding box center [219, 50] width 186 height 16
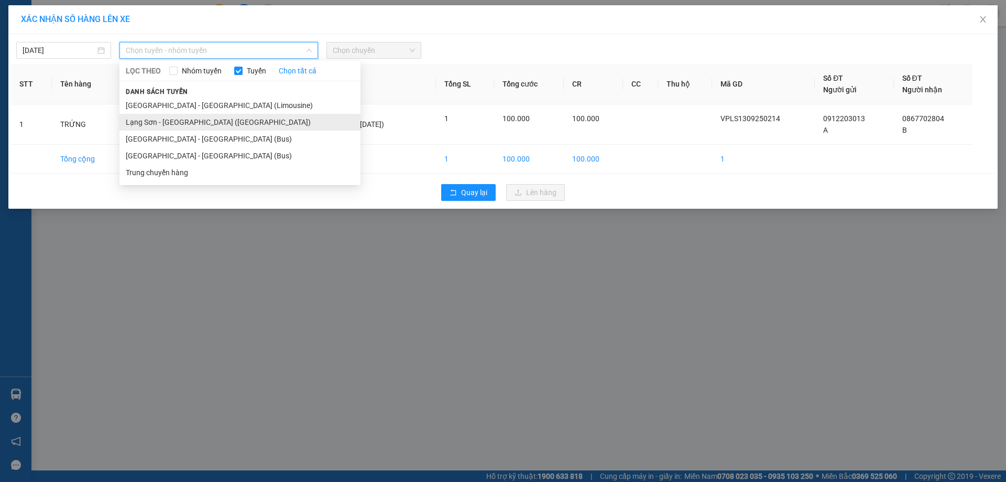
click at [196, 125] on li "Lạng Sơn - [GEOGRAPHIC_DATA] ([GEOGRAPHIC_DATA])" at bounding box center [239, 122] width 241 height 17
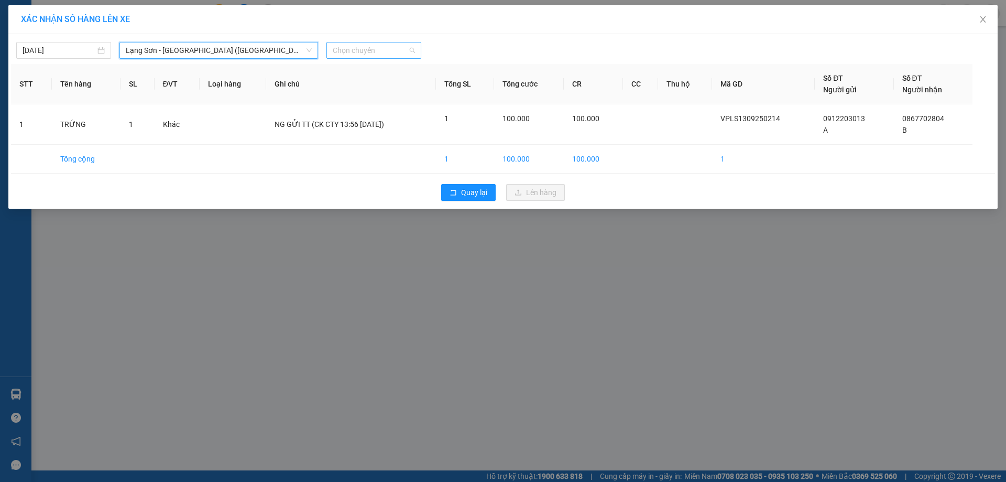
click at [380, 52] on span "Chọn chuyến" at bounding box center [374, 50] width 82 height 16
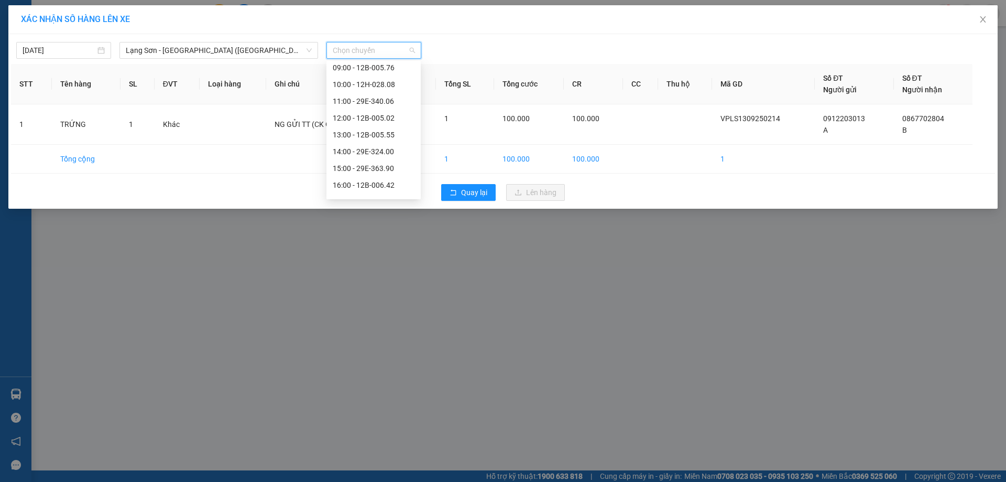
scroll to position [128, 0]
click at [391, 163] on div "15:00 - 29E-363.90" at bounding box center [374, 162] width 82 height 12
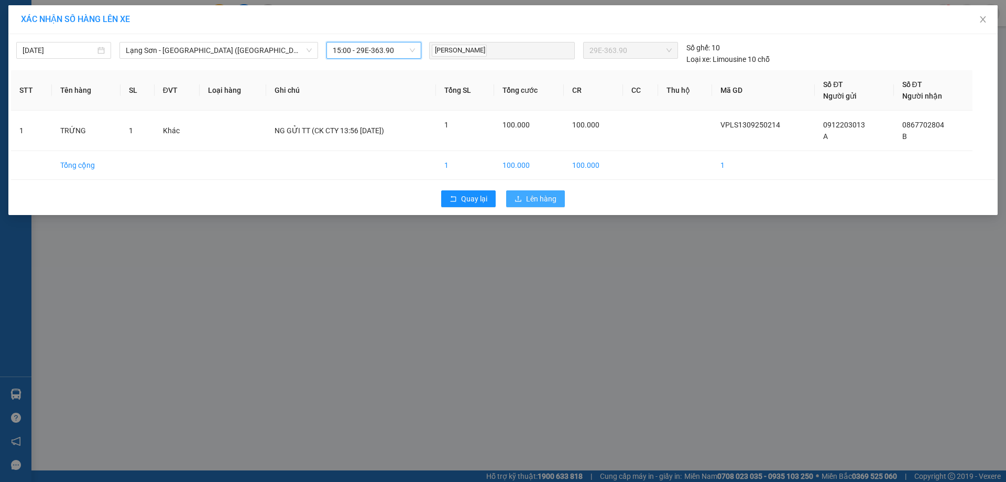
click at [520, 199] on icon "upload" at bounding box center [518, 198] width 7 height 7
